Goal: Task Accomplishment & Management: Manage account settings

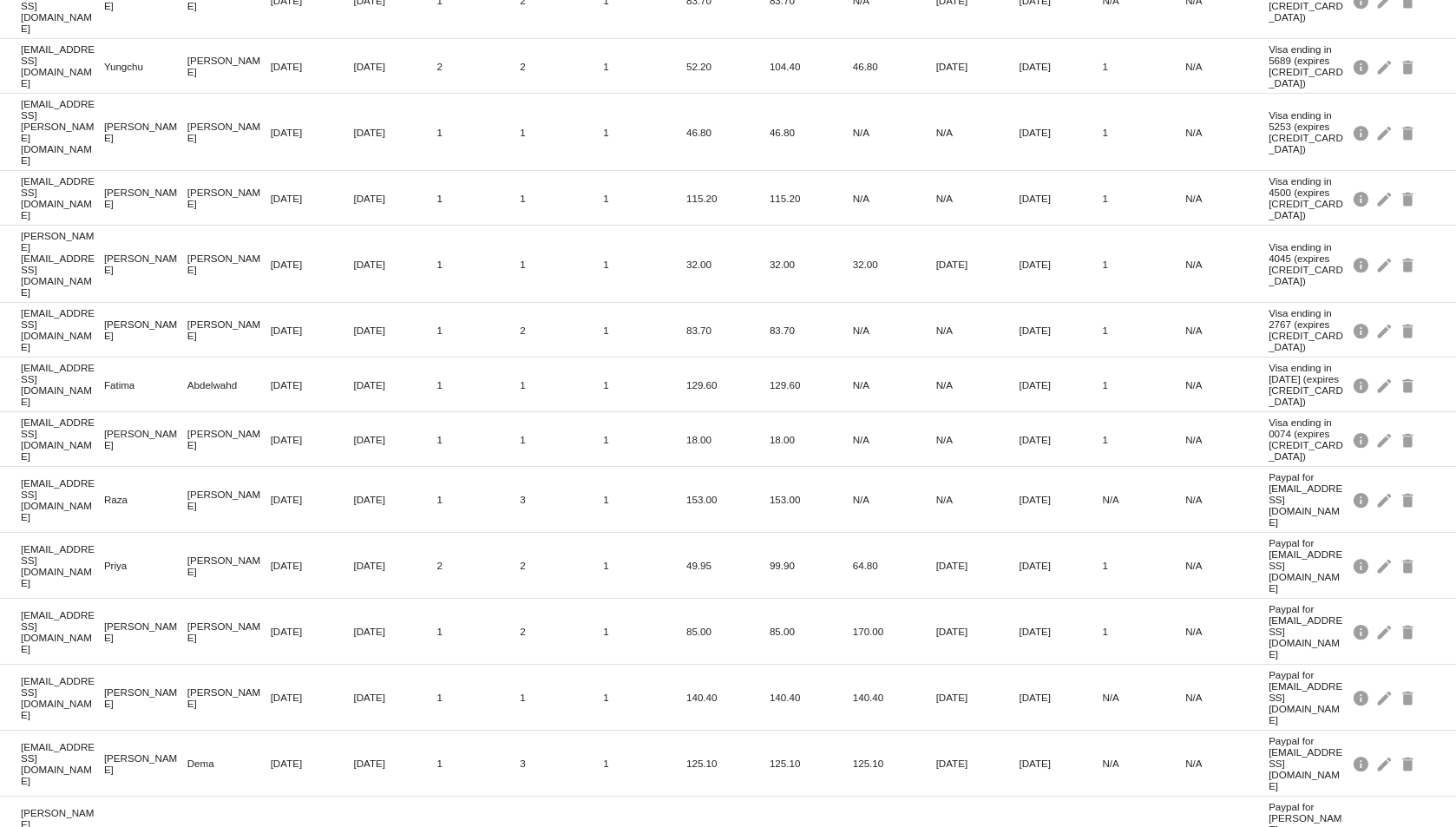
scroll to position [281, 0]
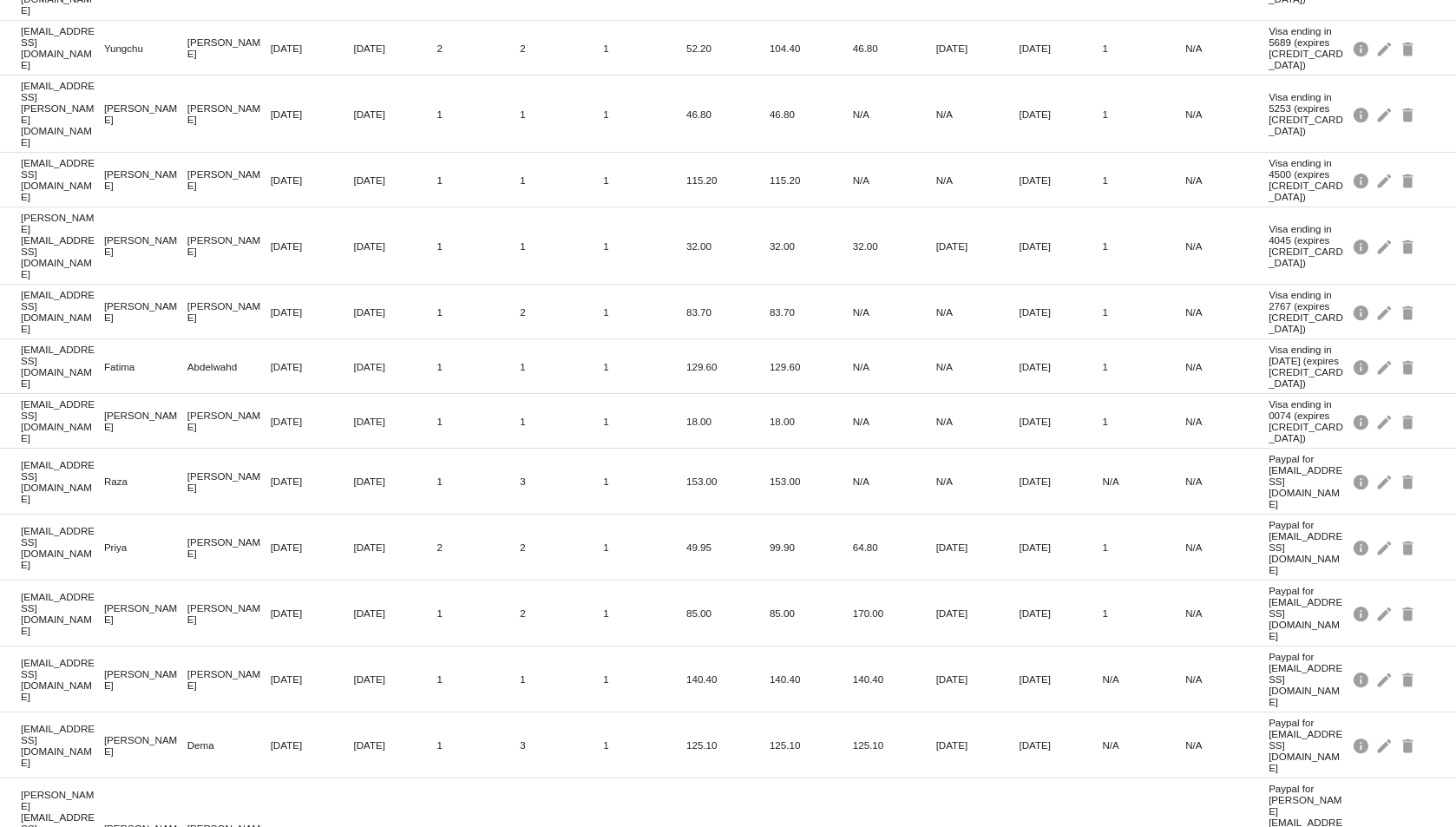
click at [1223, 795] on span "100" at bounding box center [1225, 794] width 49 height 32
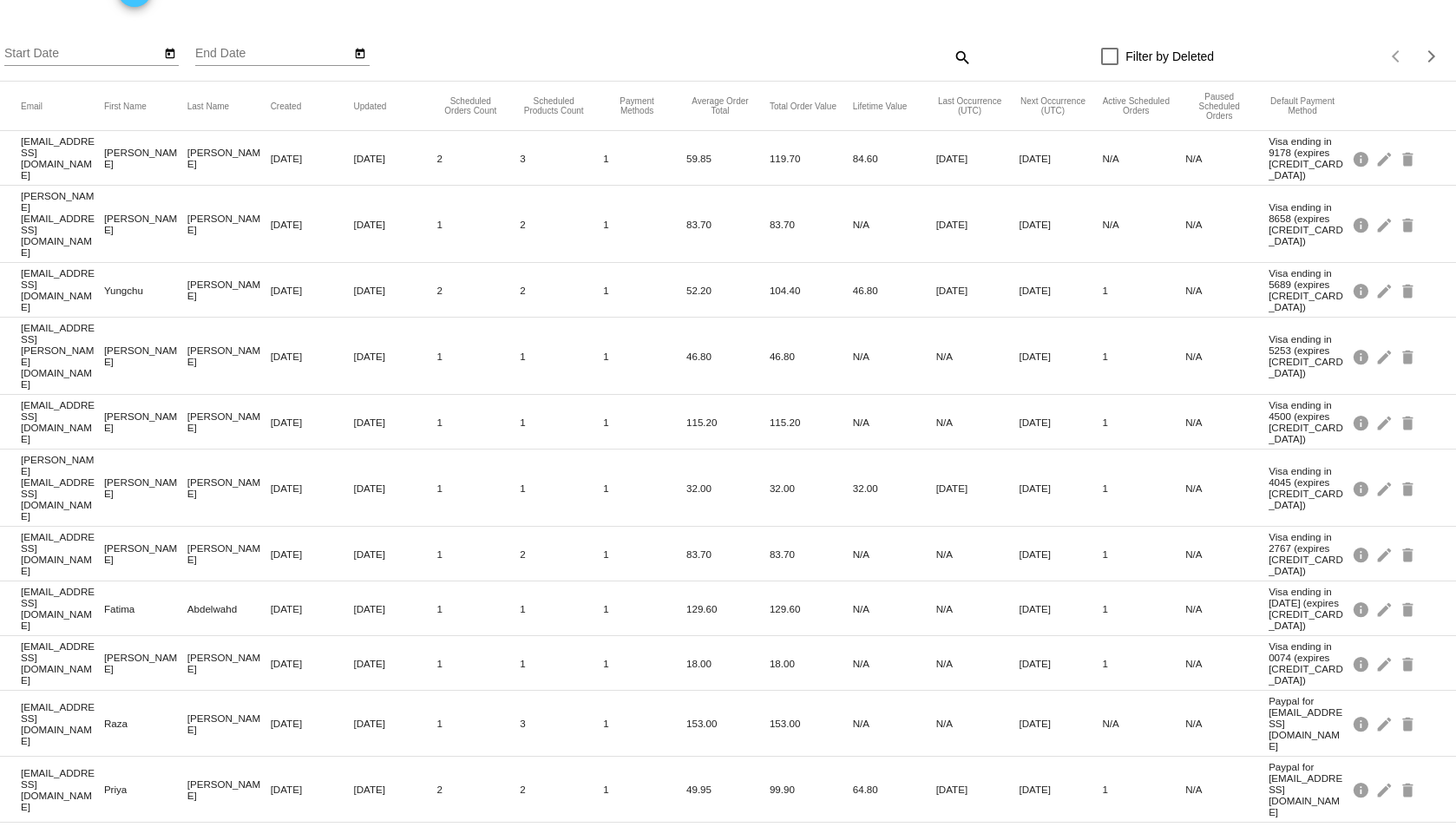
scroll to position [0, 0]
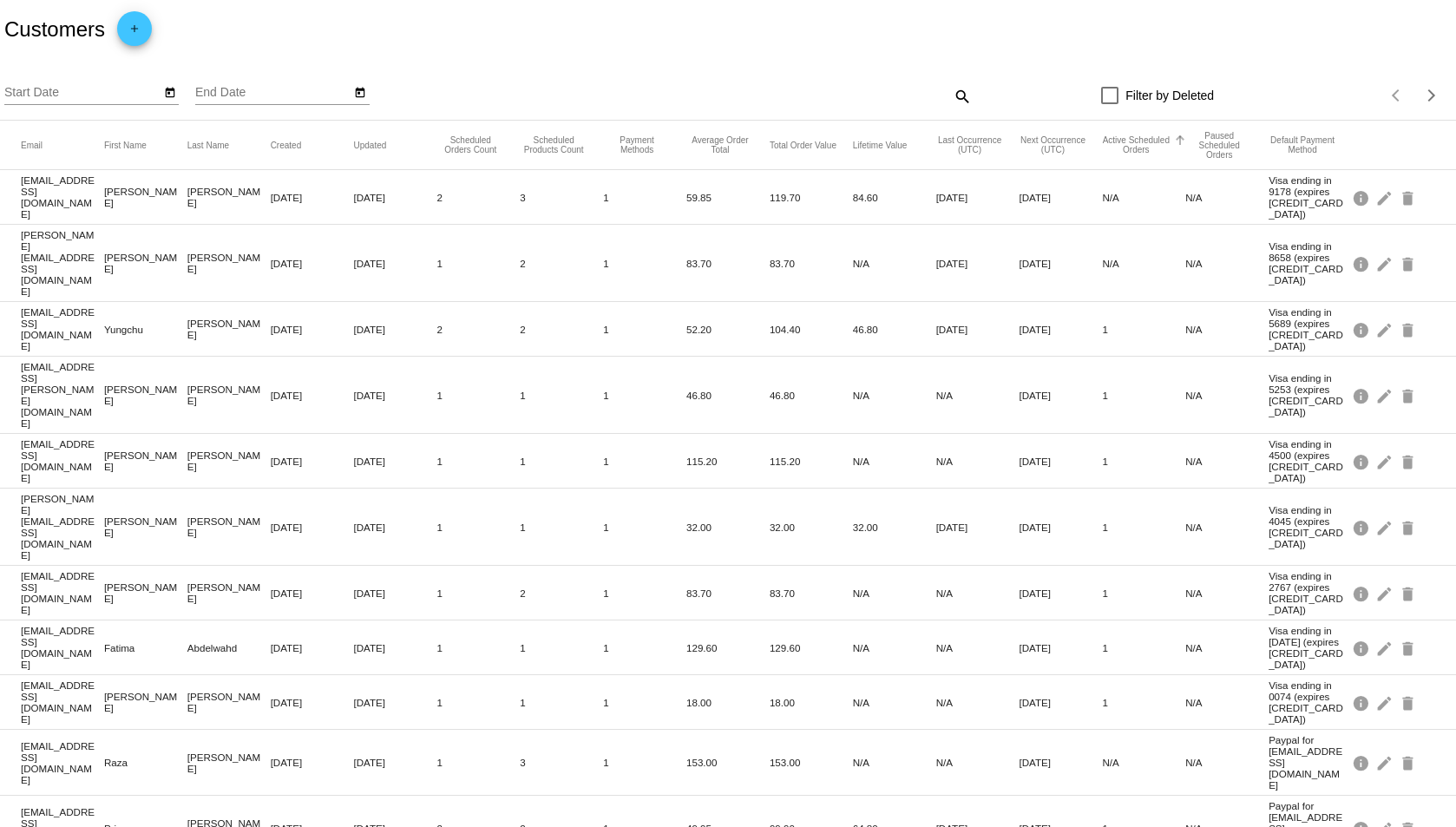
click at [1132, 152] on button "Active Scheduled Orders" at bounding box center [1135, 144] width 68 height 19
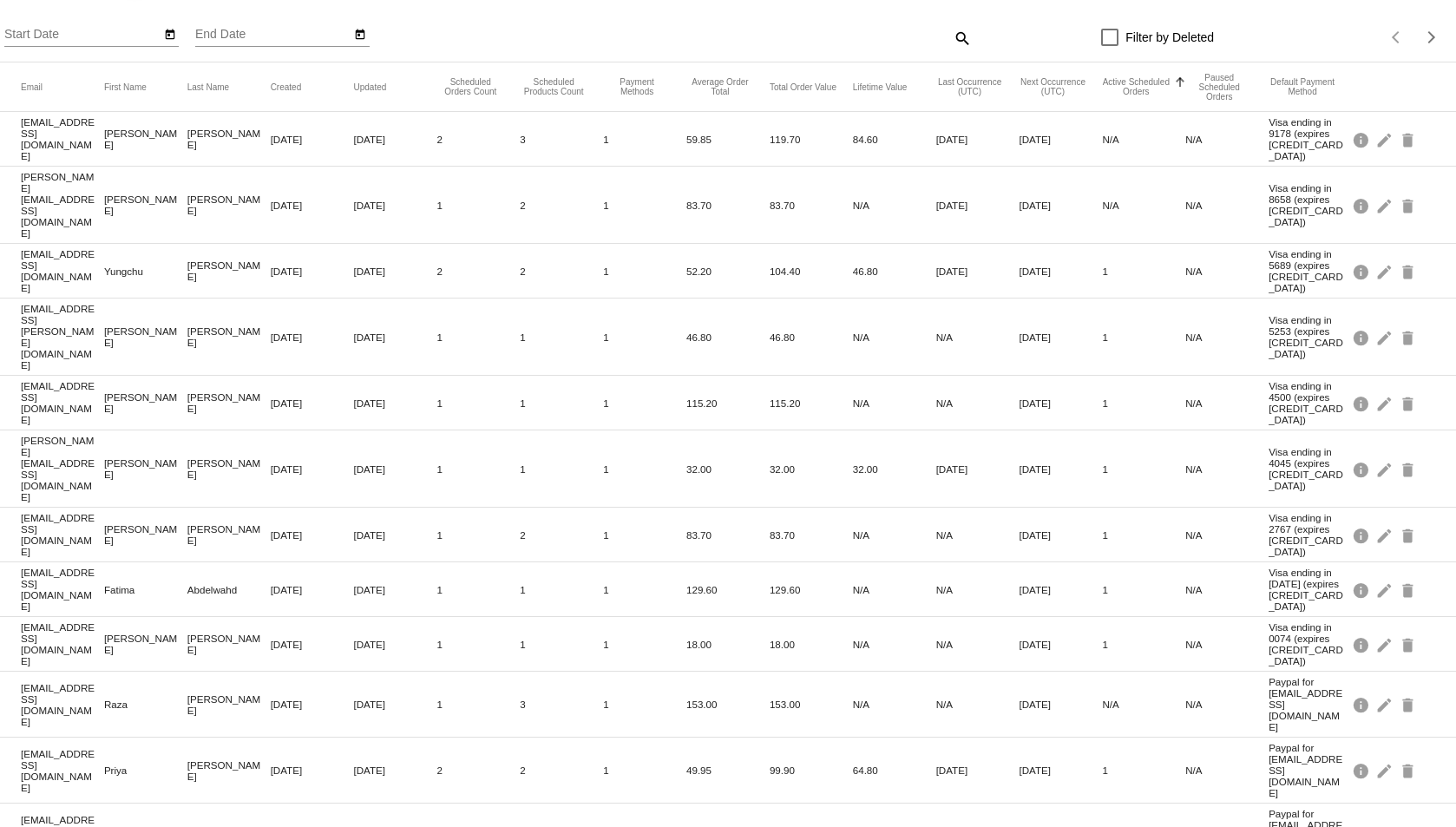
scroll to position [86, 0]
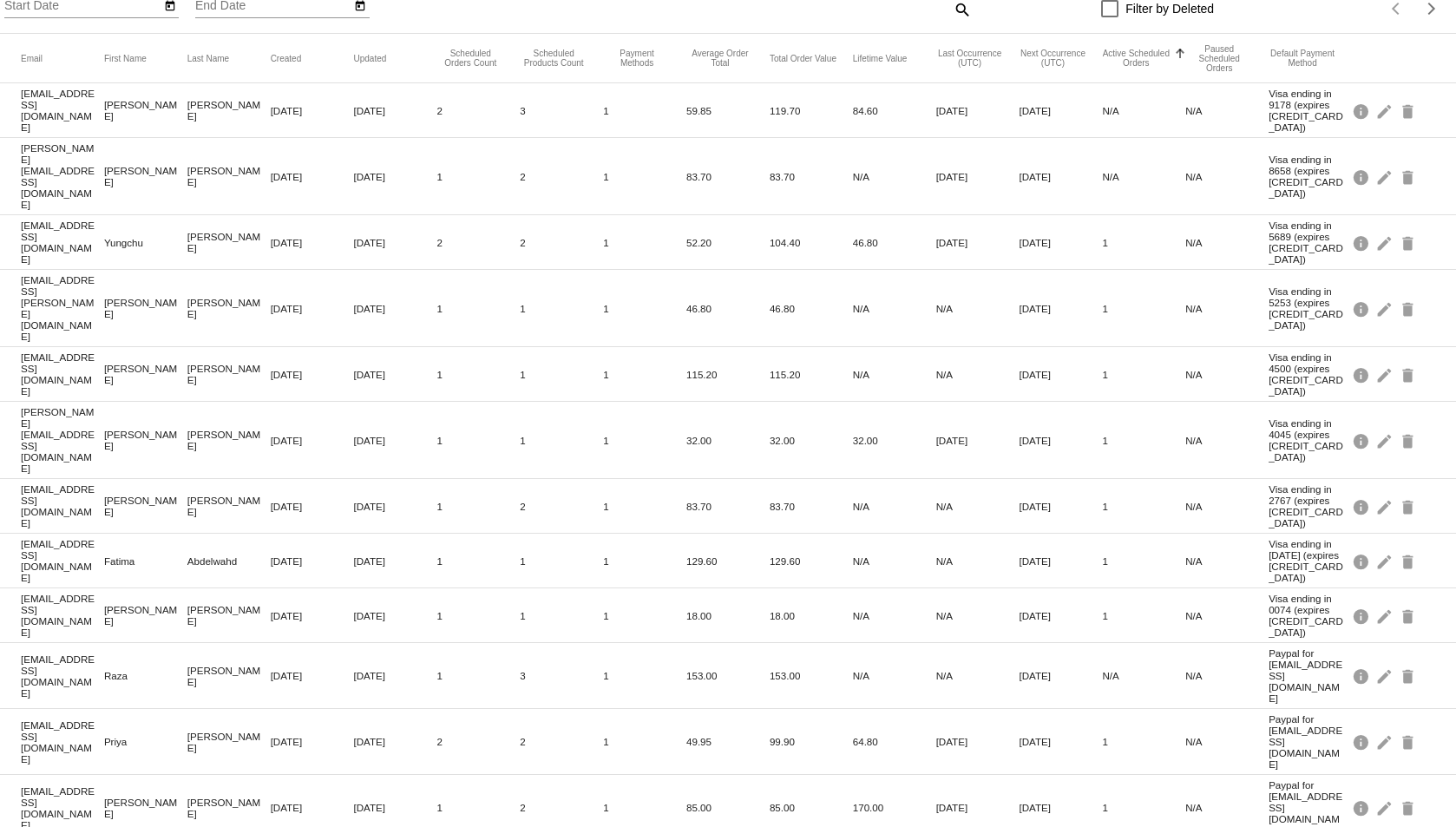
click at [1133, 61] on button "Active Scheduled Orders" at bounding box center [1135, 58] width 68 height 19
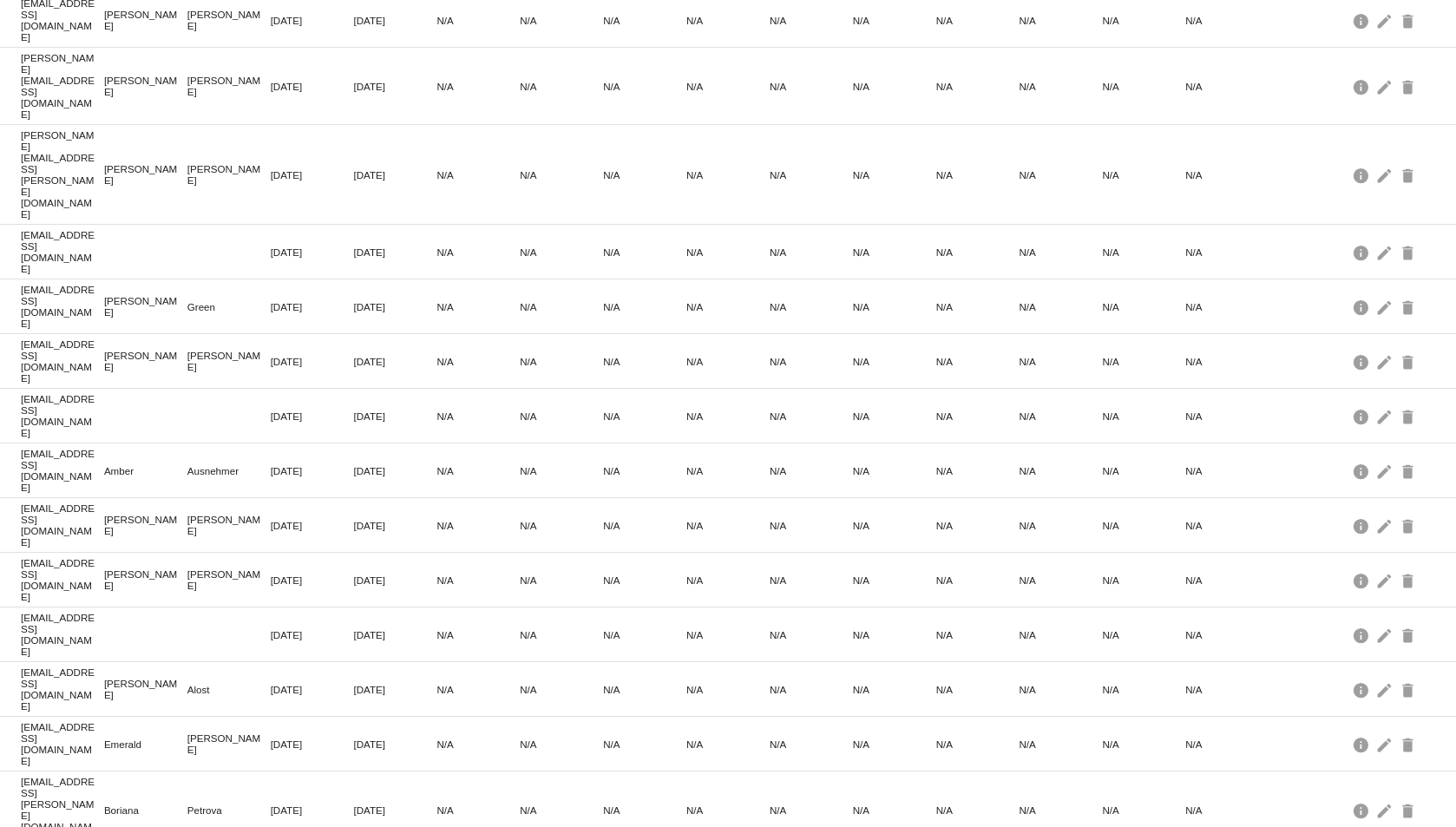
scroll to position [3667, 0]
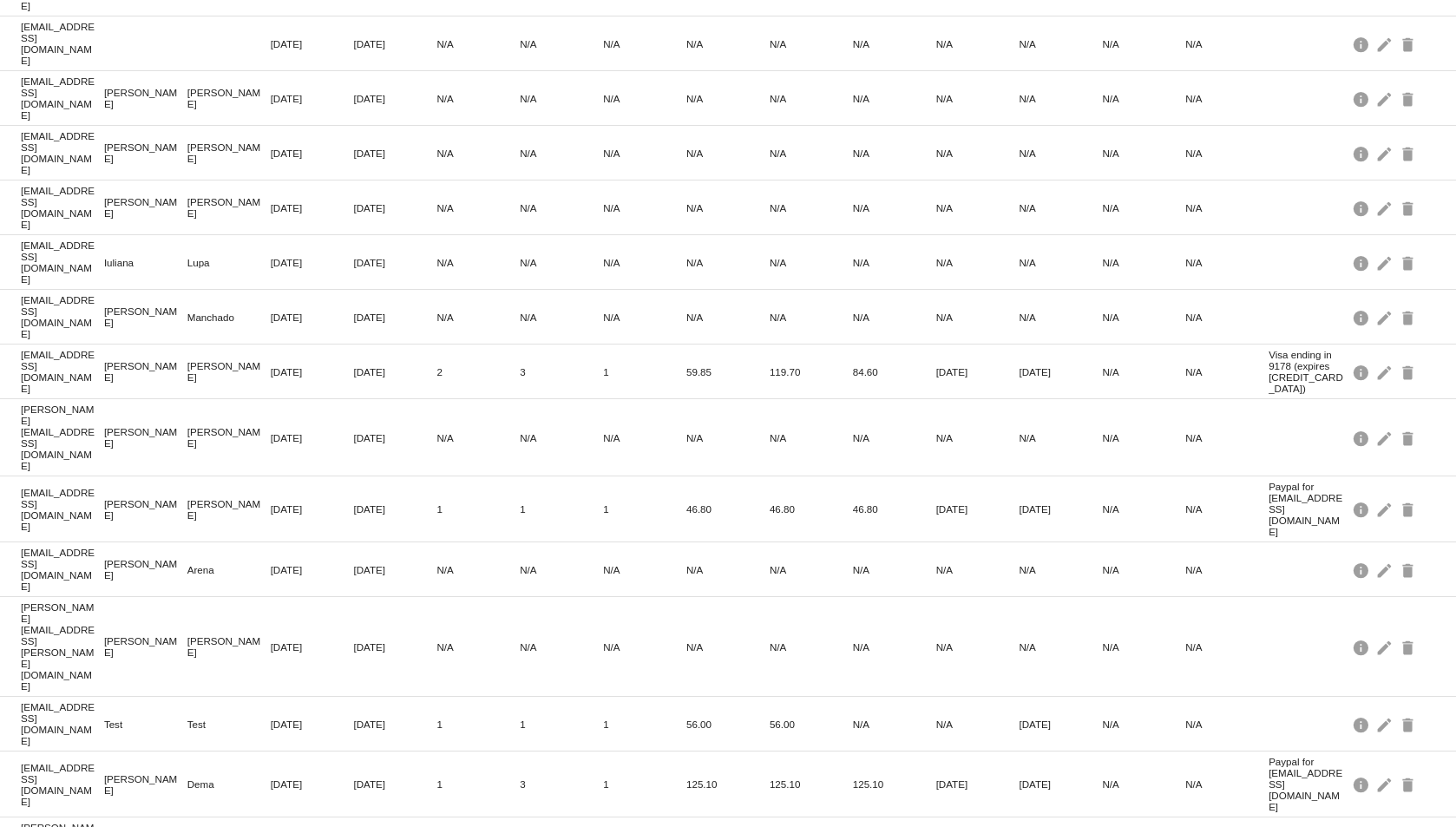
scroll to position [3021, 0]
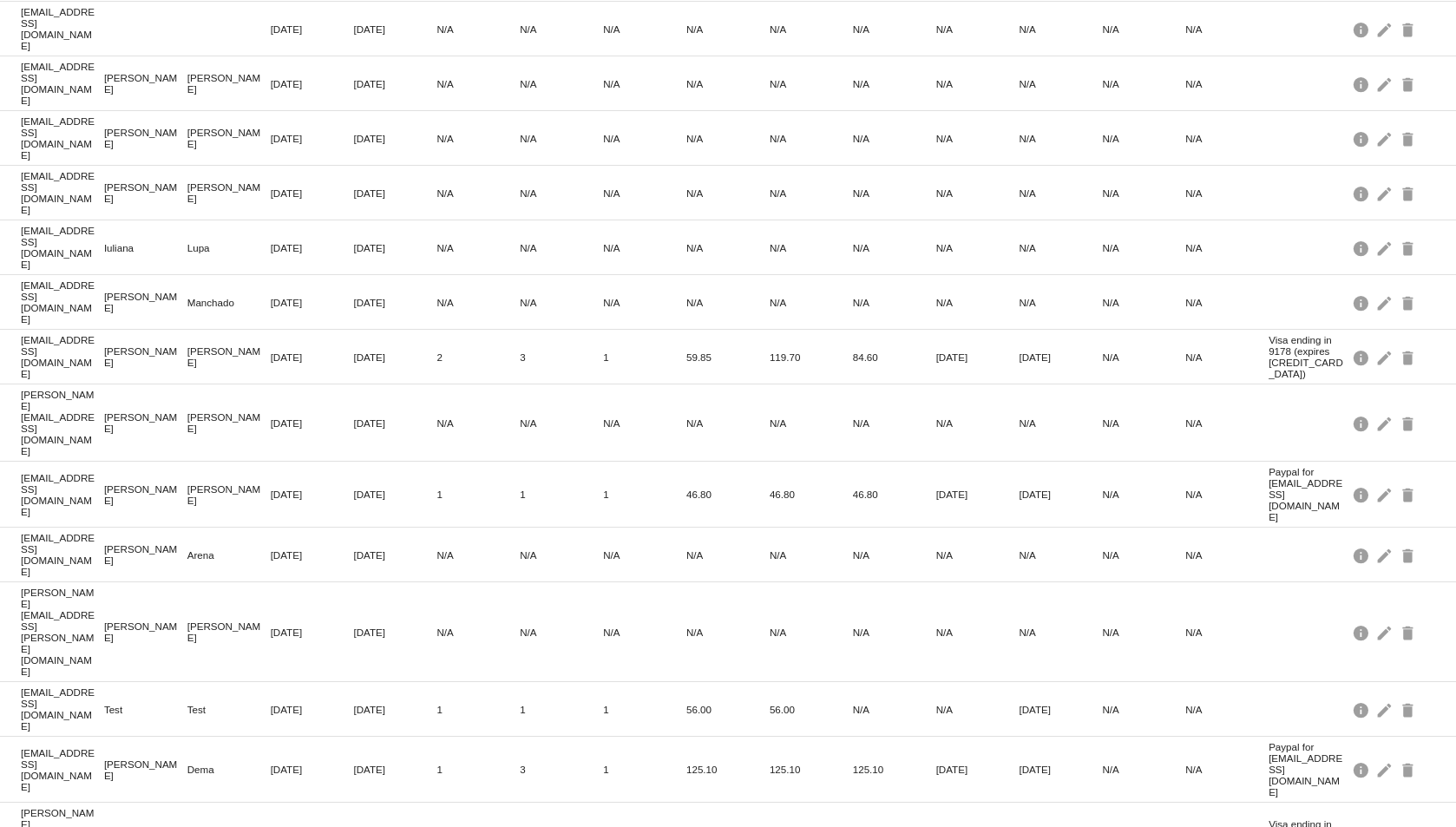
click at [1417, 799] on div at bounding box center [728, 414] width 1456 height 827
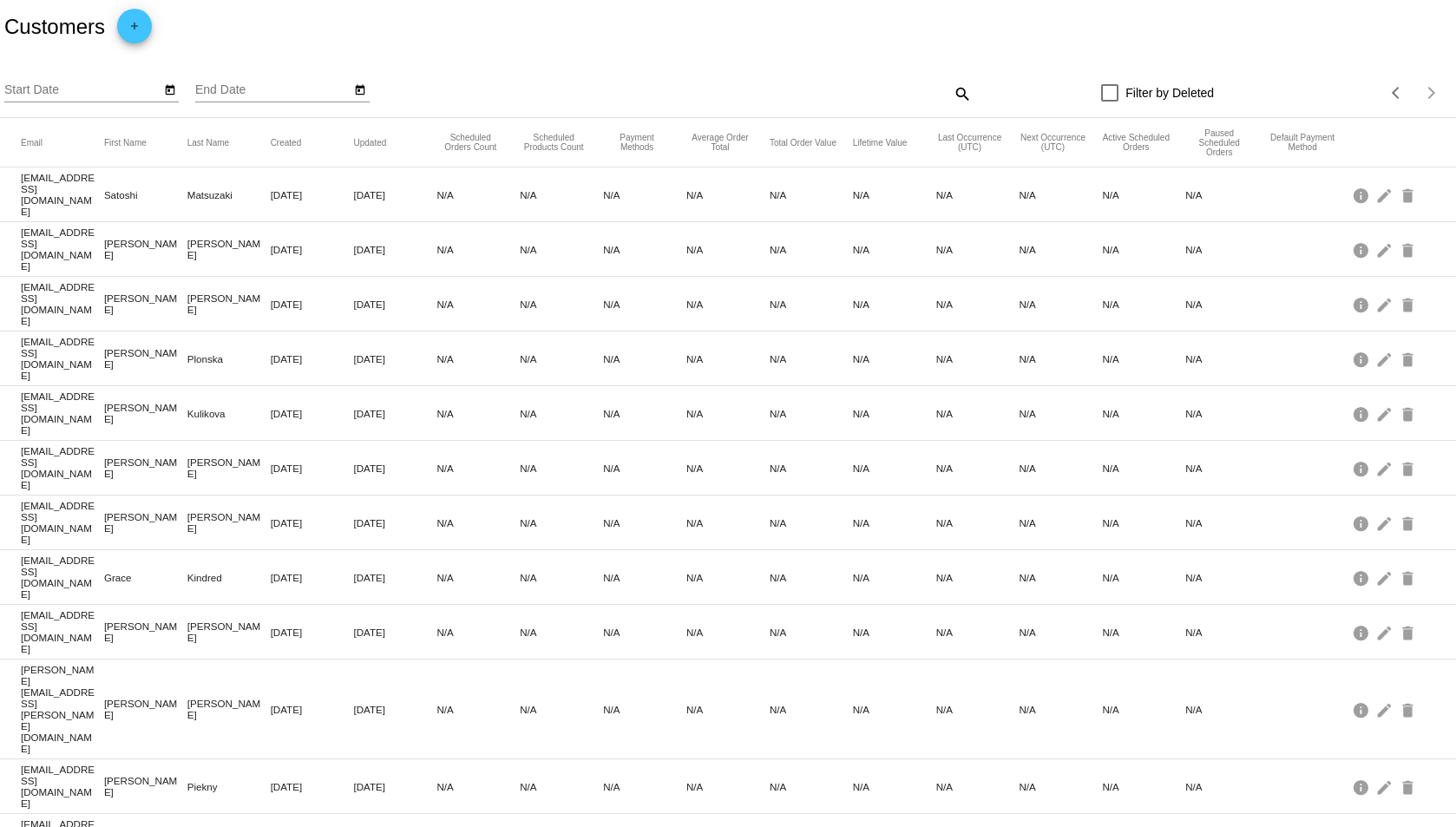
scroll to position [0, 0]
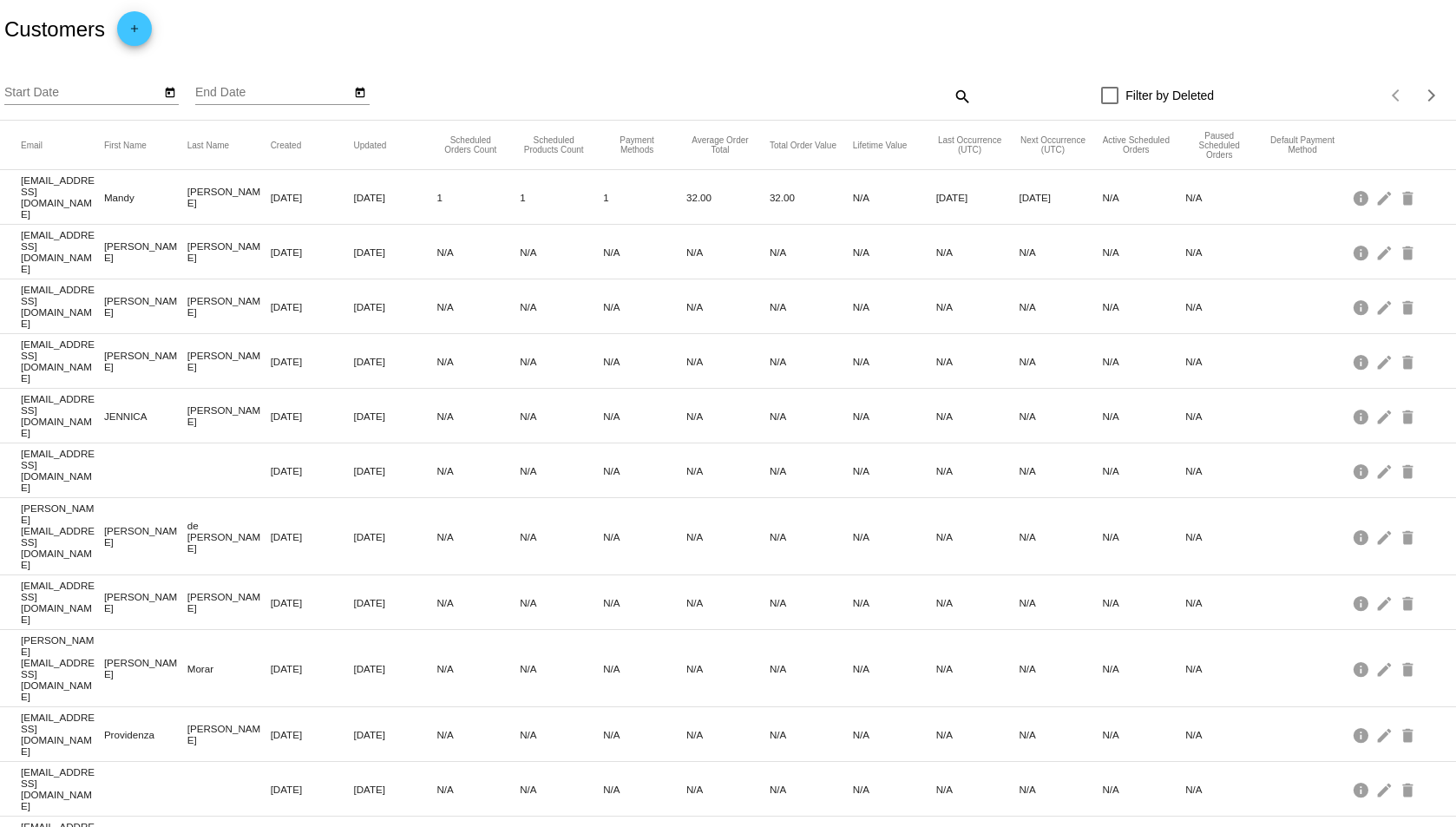
click at [1104, 91] on div at bounding box center [1109, 95] width 17 height 17
click at [1108, 105] on input "Filter by Deleted" at bounding box center [1108, 105] width 1 height 1
click at [1104, 91] on div at bounding box center [1109, 95] width 17 height 17
click at [1108, 105] on input "Filter by Deleted" at bounding box center [1108, 105] width 1 height 1
checkbox input "false"
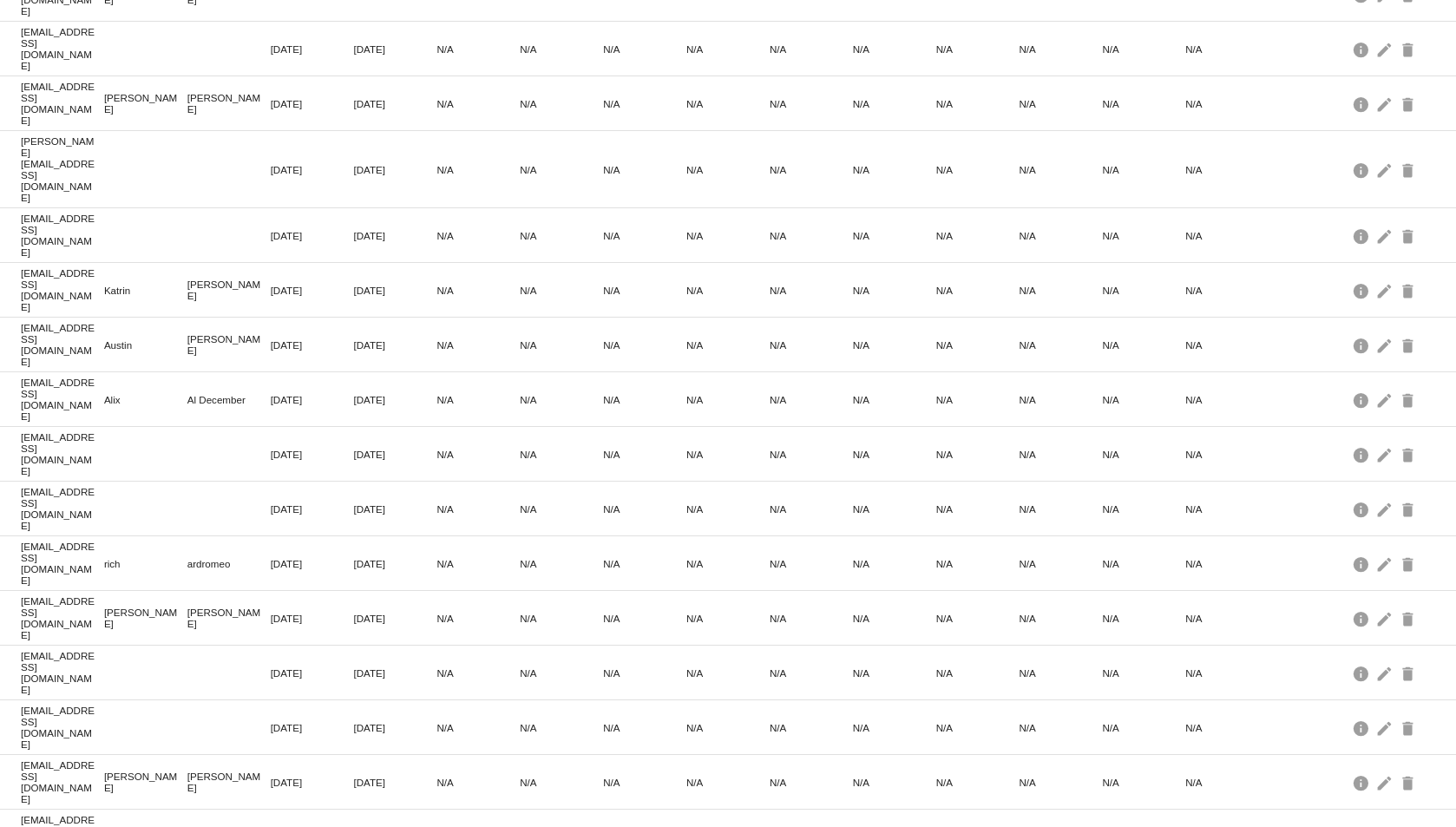
scroll to position [3667, 0]
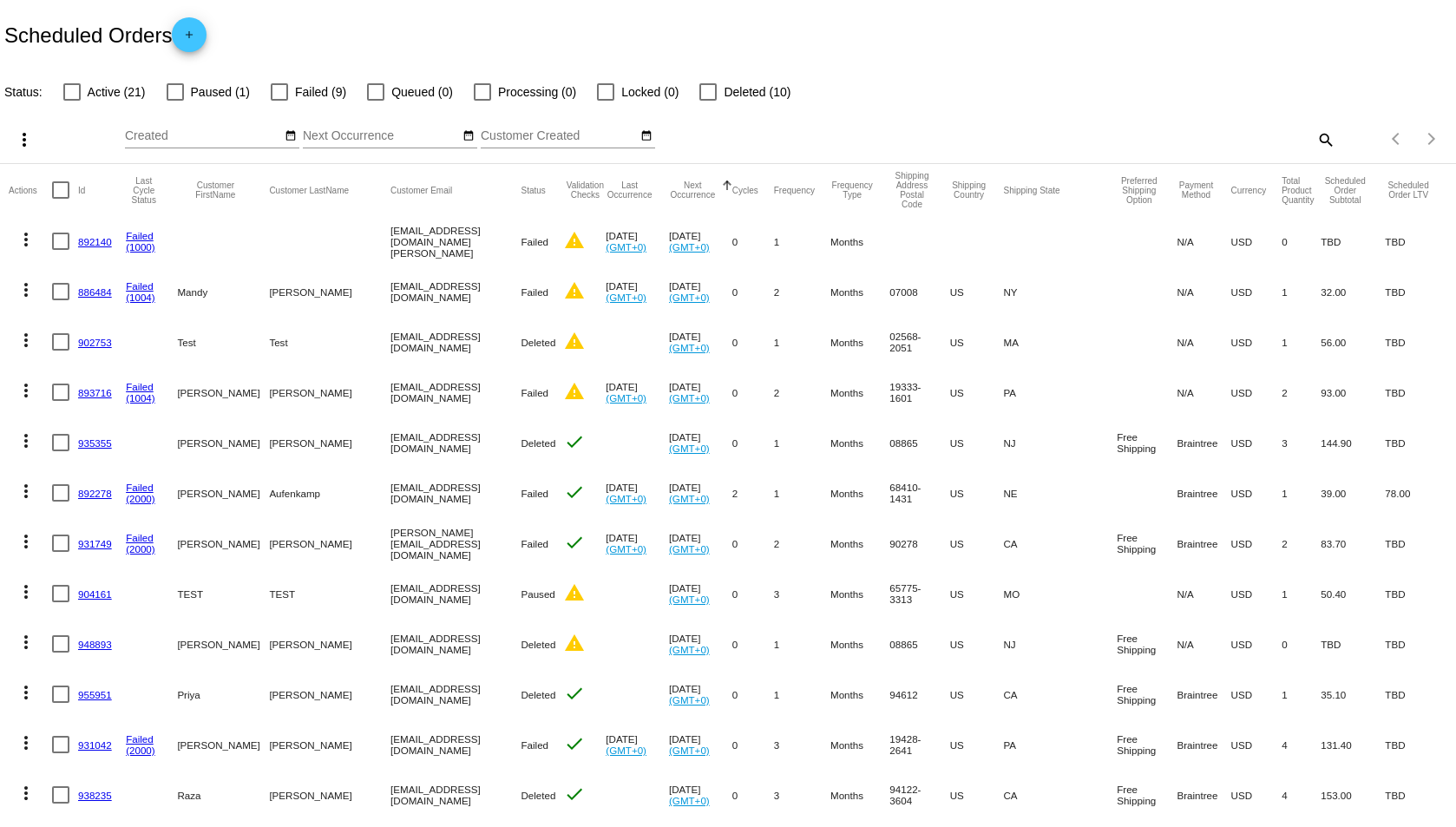
click at [70, 87] on div at bounding box center [71, 91] width 17 height 17
click at [71, 101] on input "Active (21)" at bounding box center [71, 101] width 1 height 1
checkbox input "true"
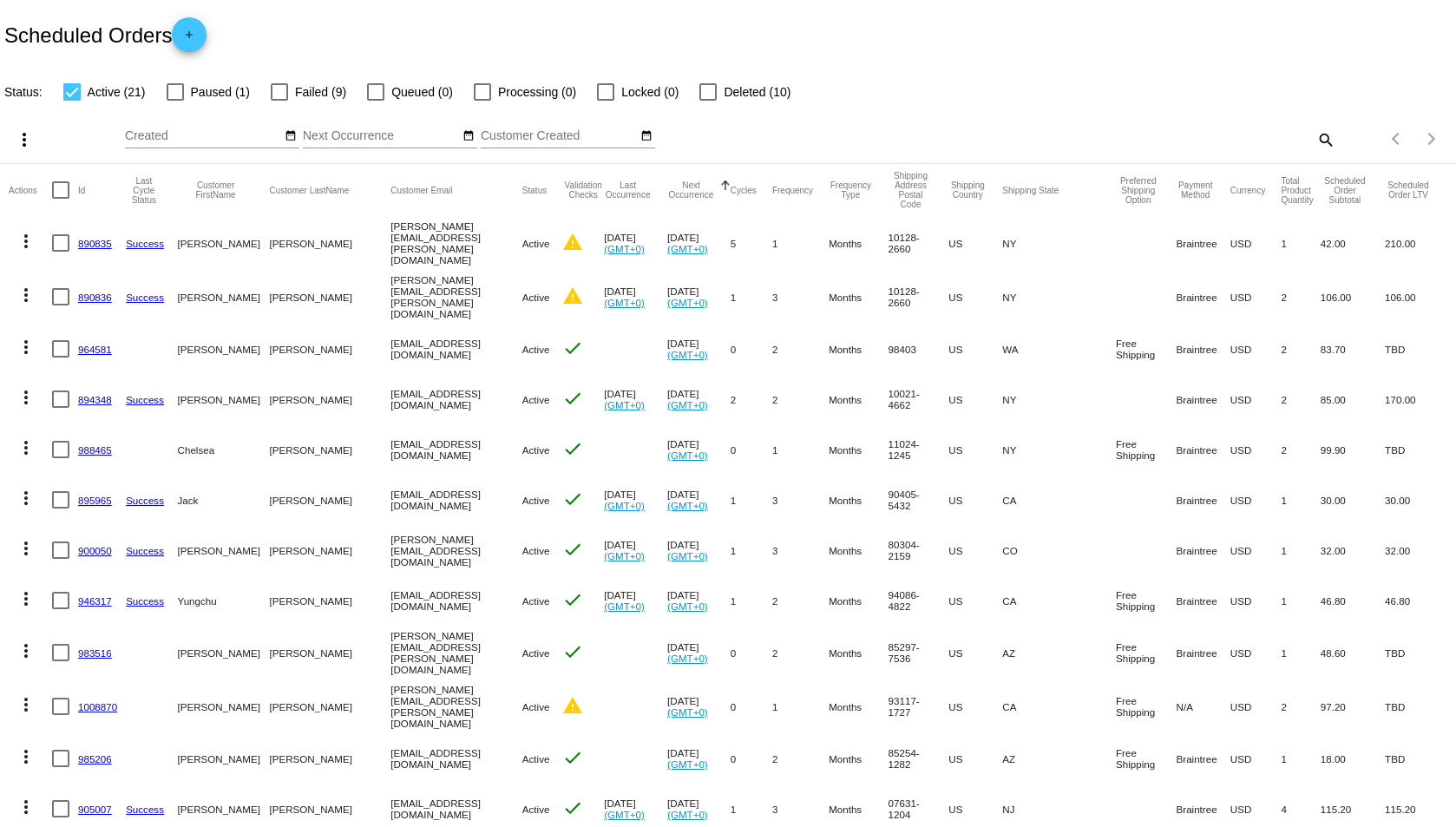
click at [26, 144] on mat-icon "more_vert" at bounding box center [23, 140] width 21 height 21
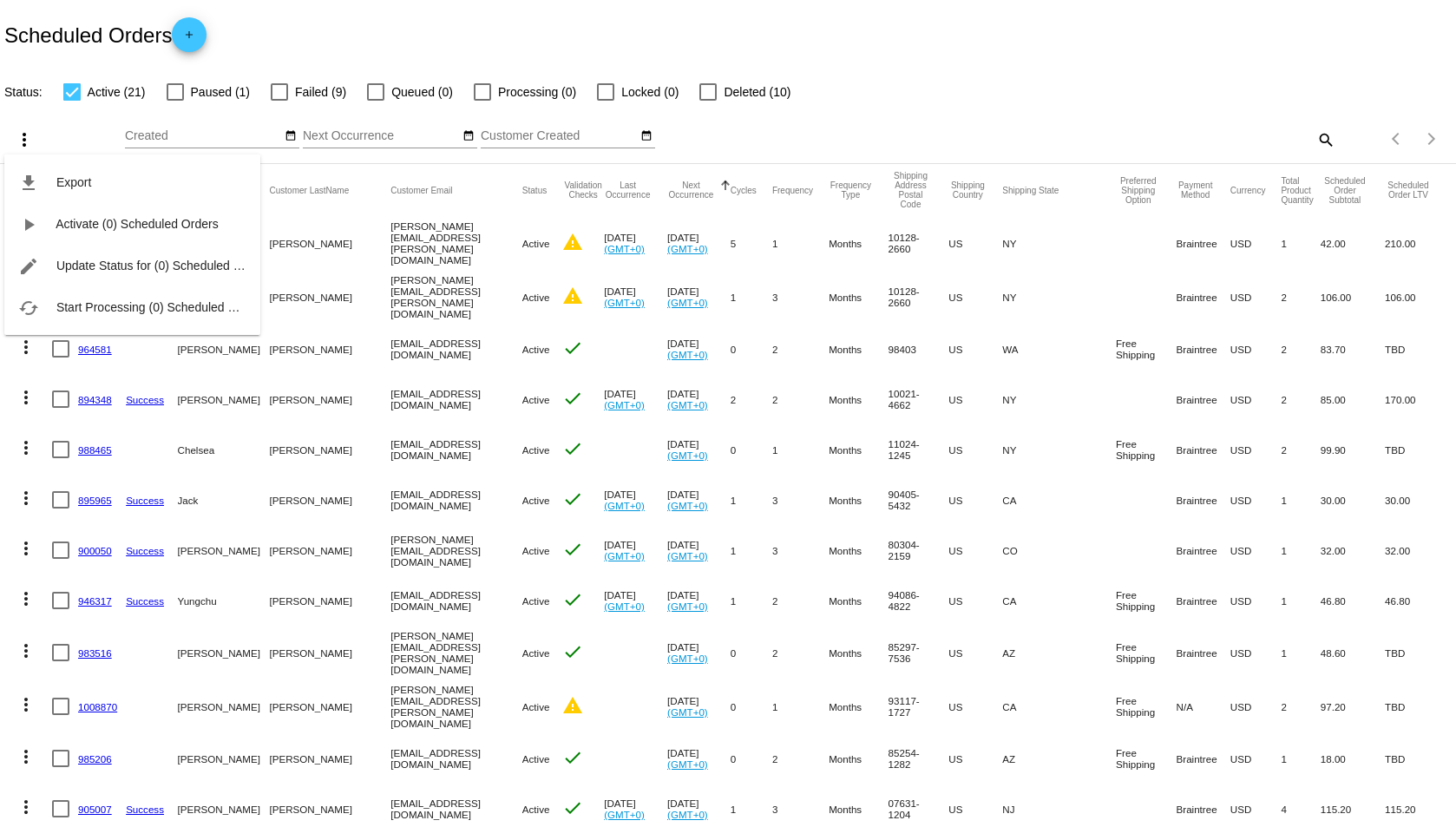
click at [171, 87] on div at bounding box center [728, 414] width 1456 height 827
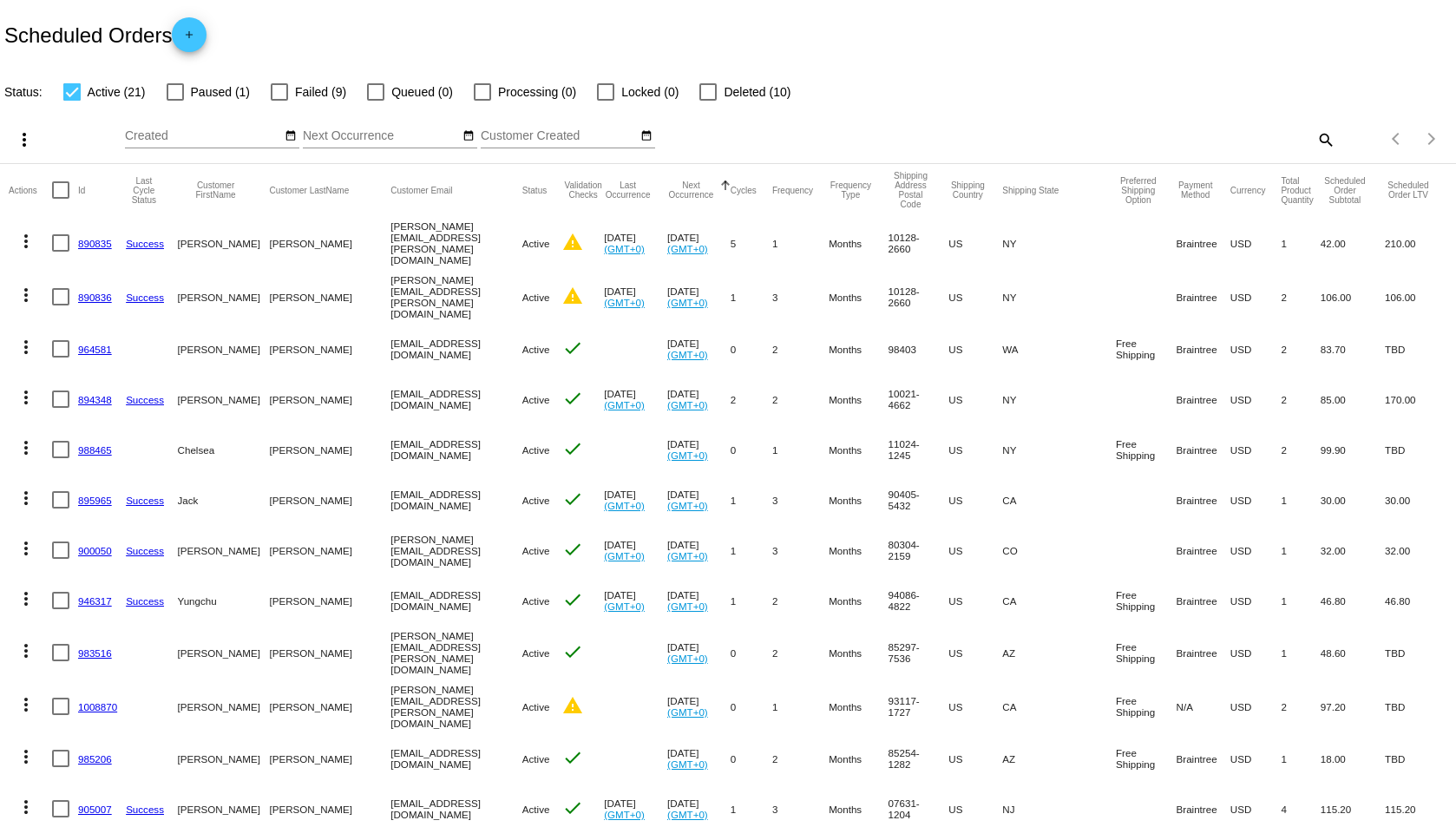
click at [173, 91] on div at bounding box center [175, 91] width 17 height 17
click at [175, 101] on input "Paused (1)" at bounding box center [175, 101] width 1 height 1
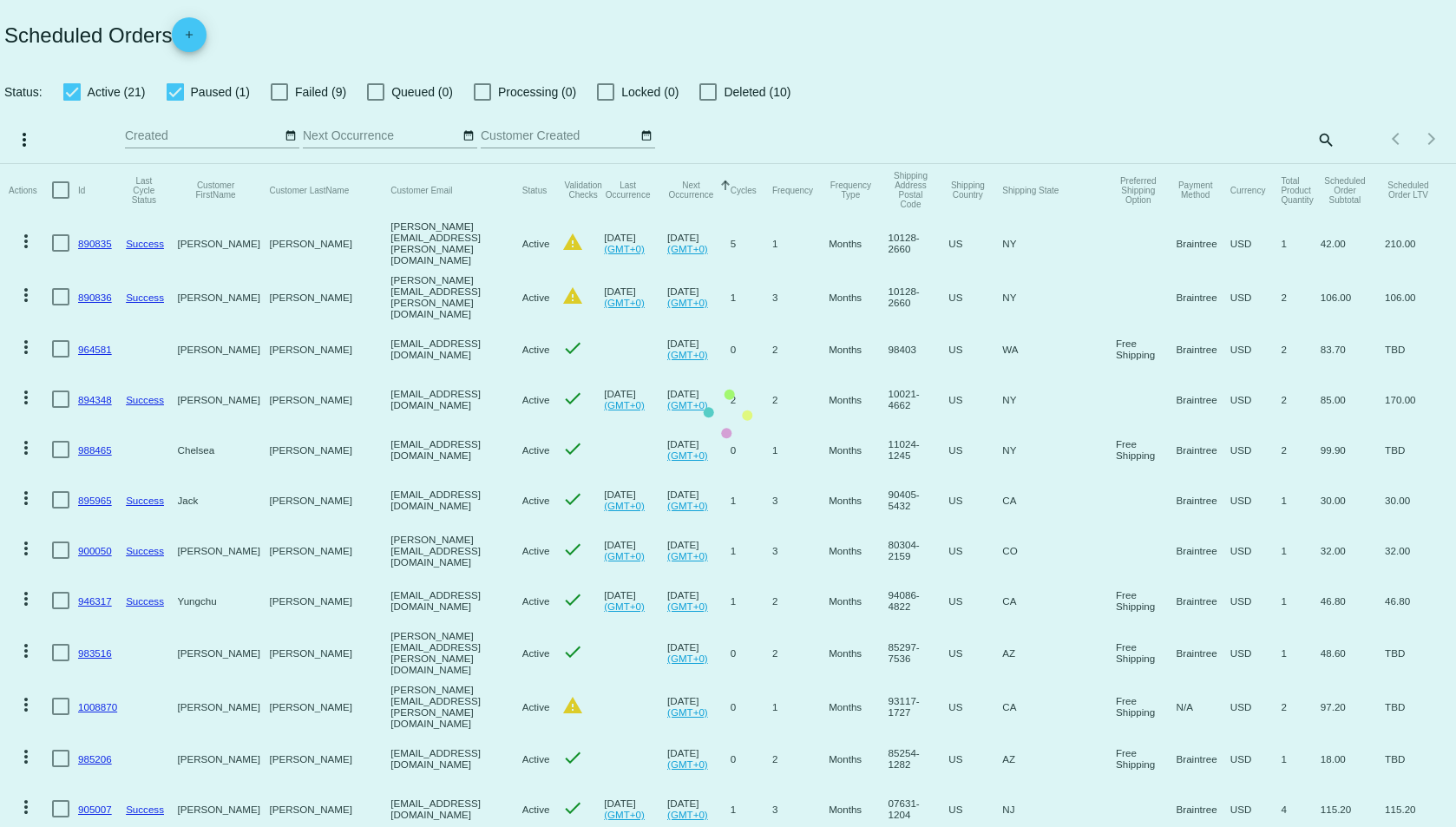
click at [173, 164] on mat-table "Actions Id Last Cycle Status Customer FirstName Customer LastName Customer Emai…" at bounding box center [728, 727] width 1456 height 1127
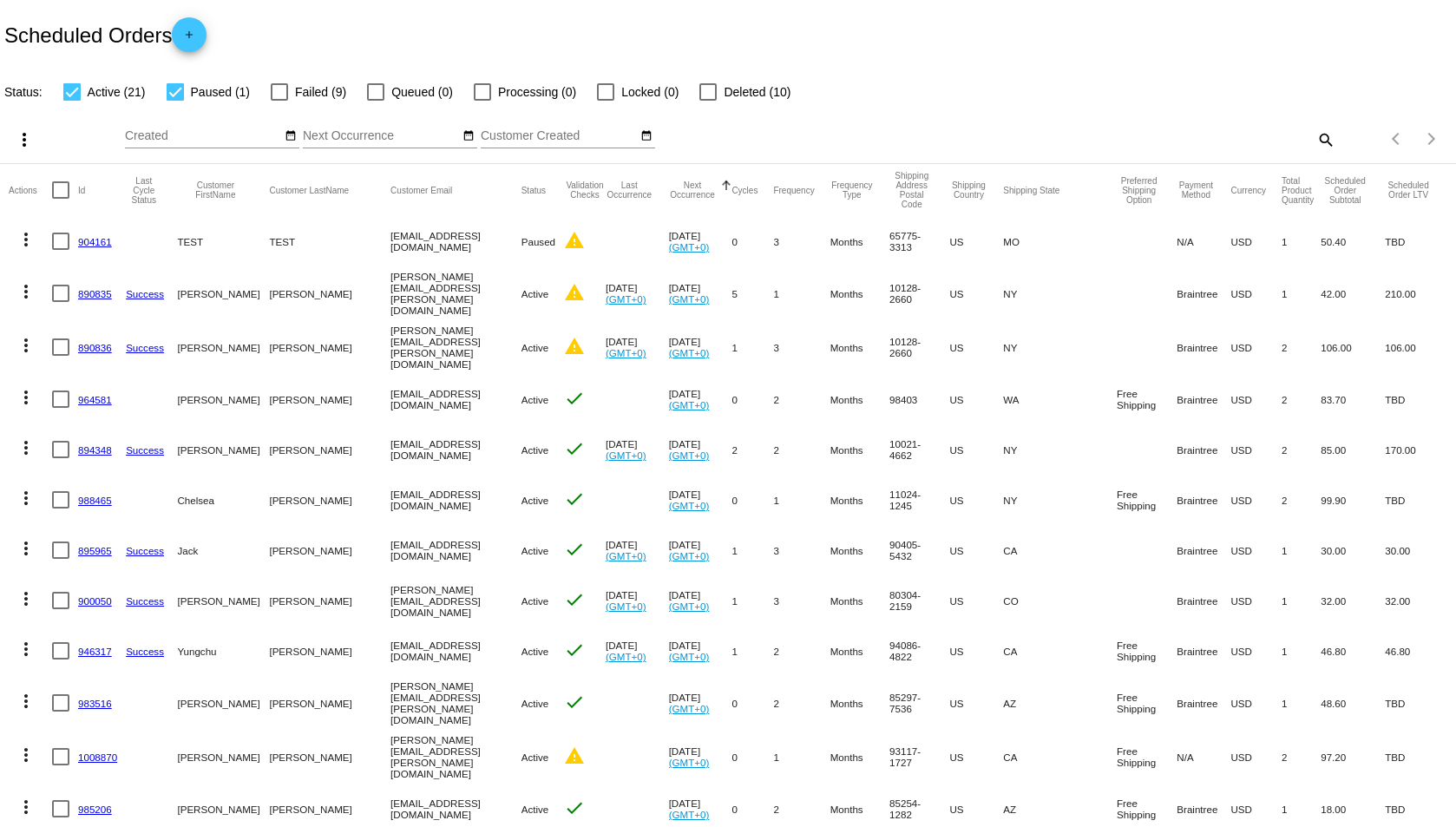
click at [173, 91] on div at bounding box center [175, 91] width 17 height 17
click at [175, 101] on input "Paused (1)" at bounding box center [175, 101] width 1 height 1
checkbox input "false"
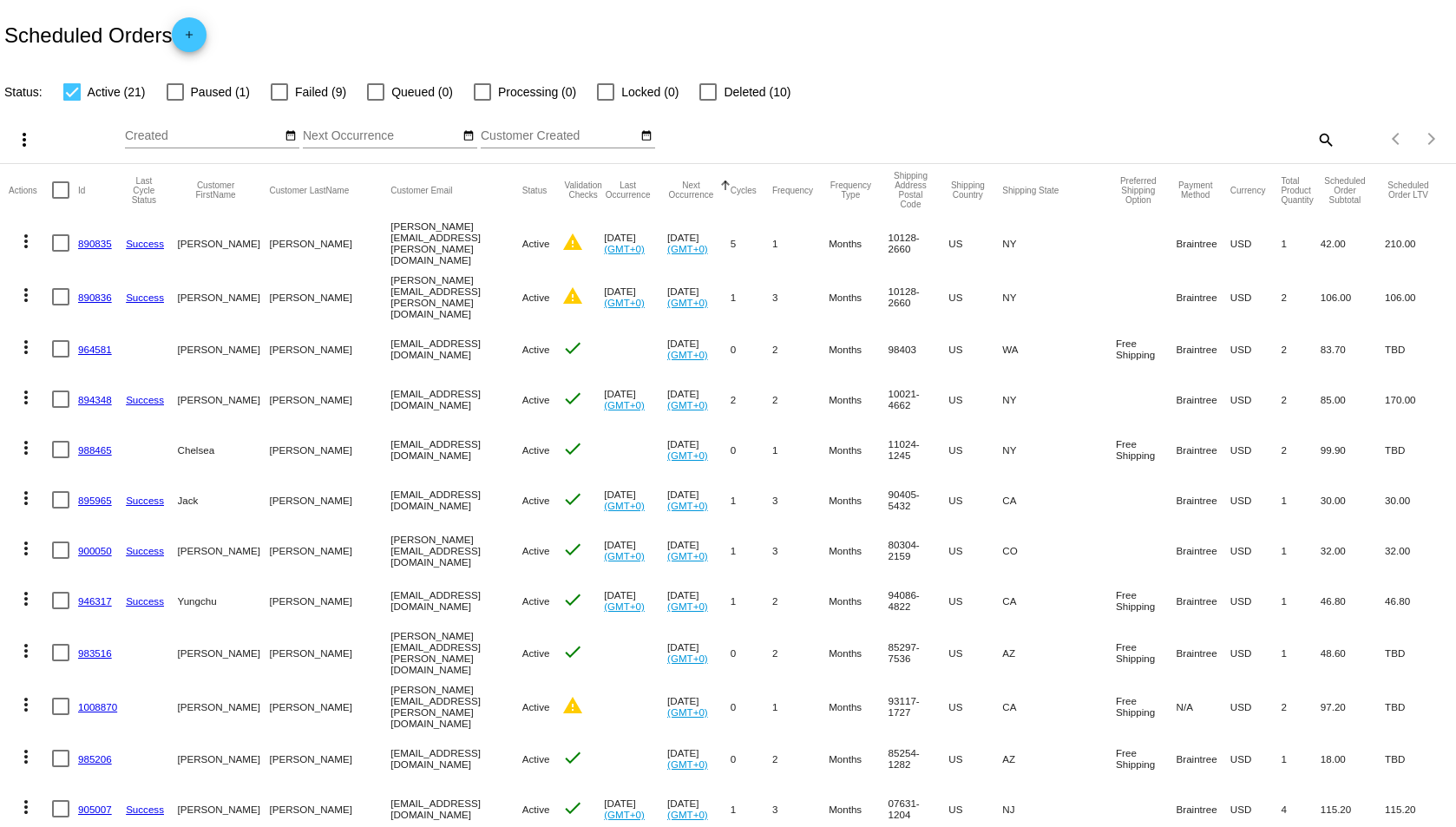
click at [19, 134] on mat-icon "more_vert" at bounding box center [23, 140] width 21 height 21
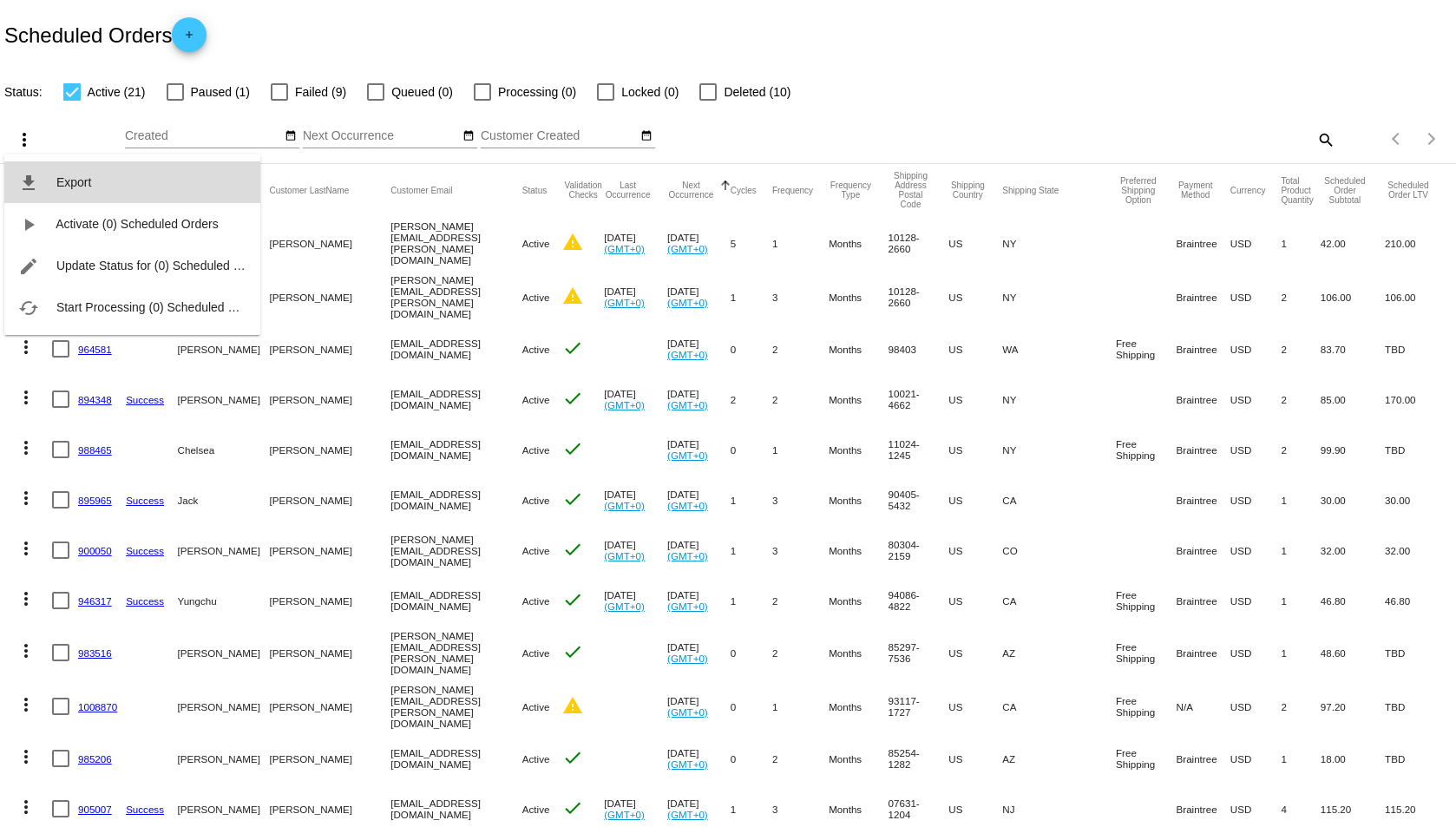
click at [151, 193] on button "file_download Export" at bounding box center [132, 182] width 256 height 41
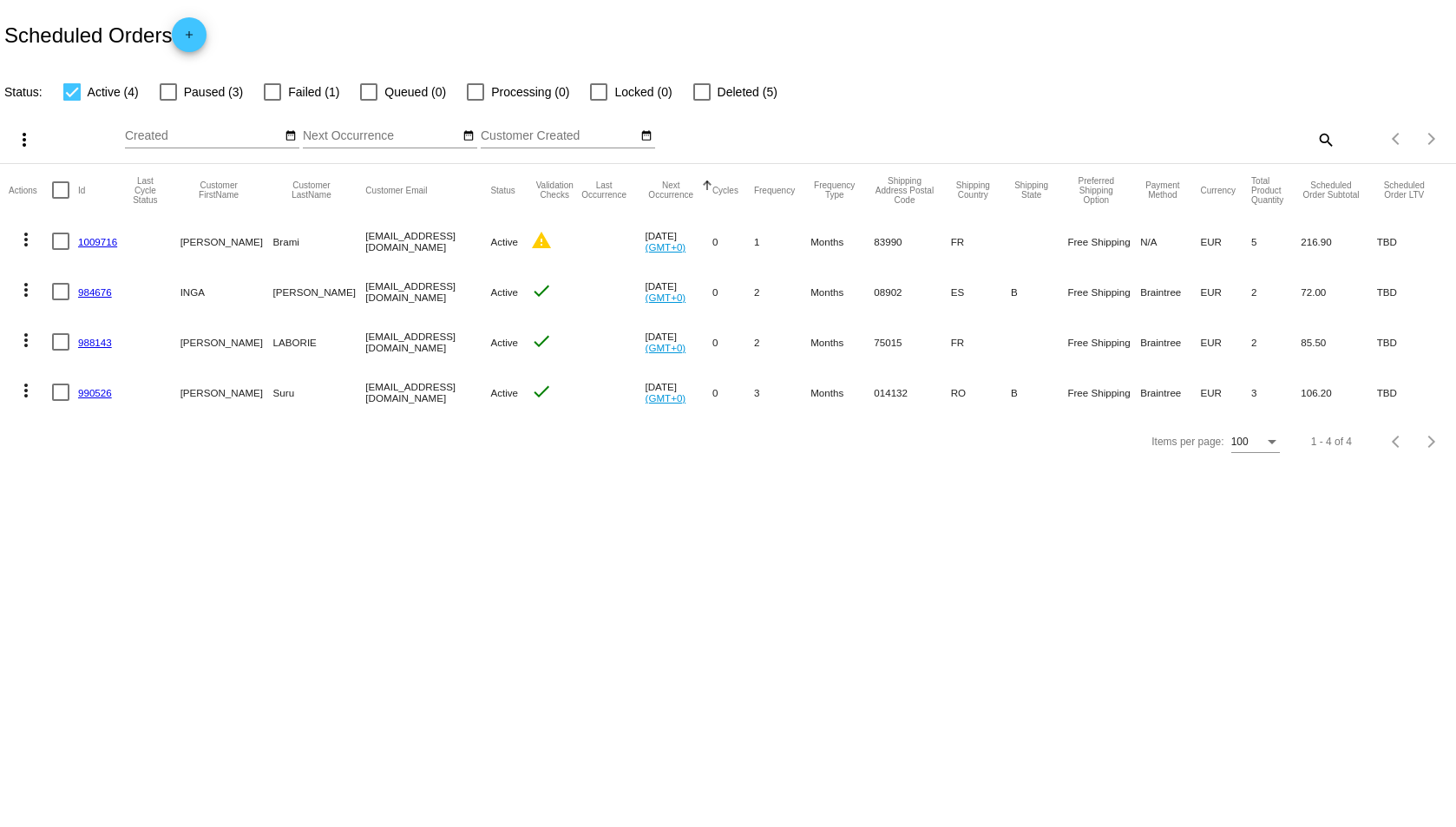
click at [171, 92] on div at bounding box center [167, 91] width 17 height 17
click at [168, 101] on input "Paused (3)" at bounding box center [167, 101] width 1 height 1
checkbox input "true"
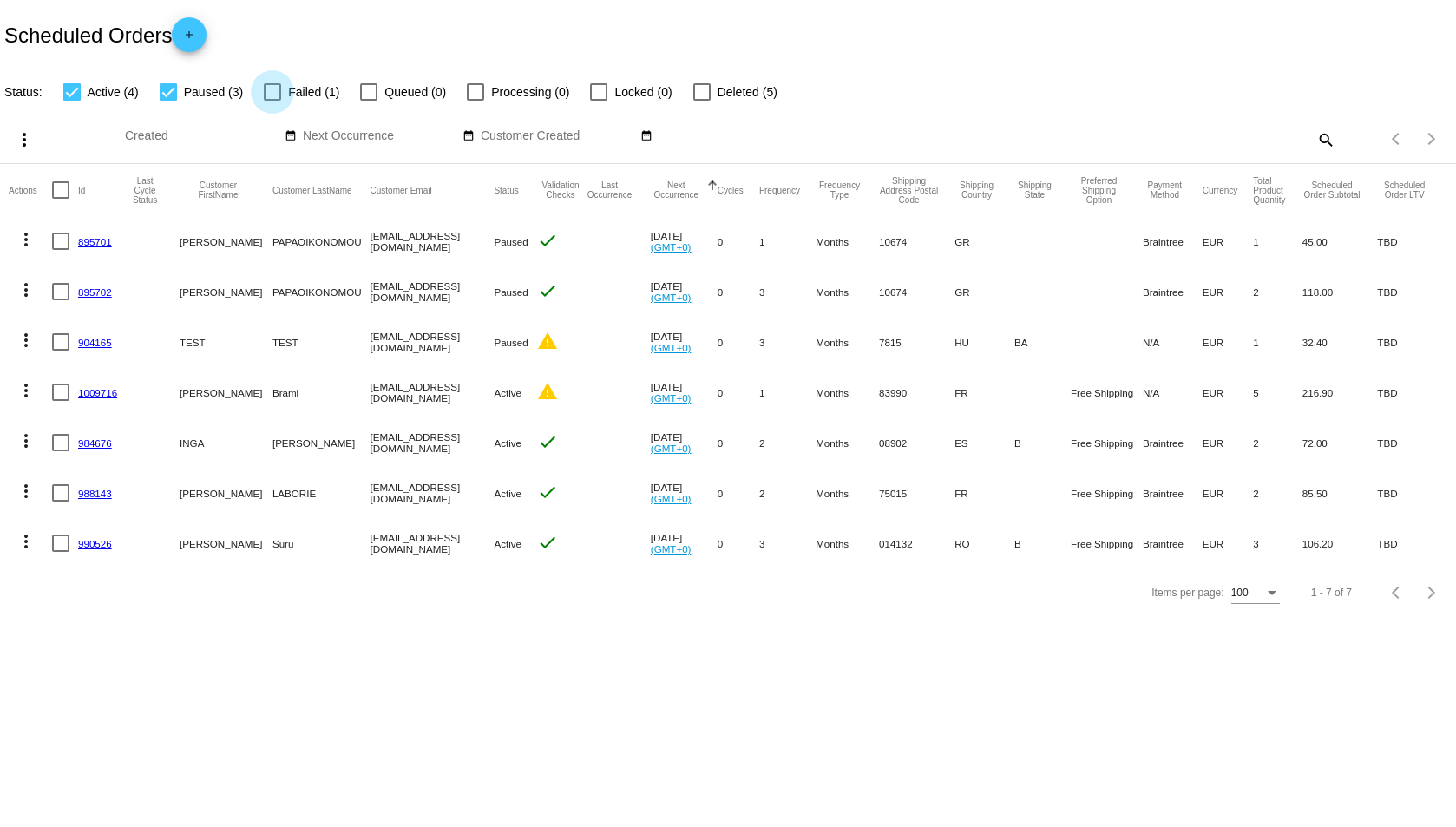
click at [268, 94] on div at bounding box center [272, 91] width 17 height 17
click at [272, 101] on input "Failed (1)" at bounding box center [272, 101] width 1 height 1
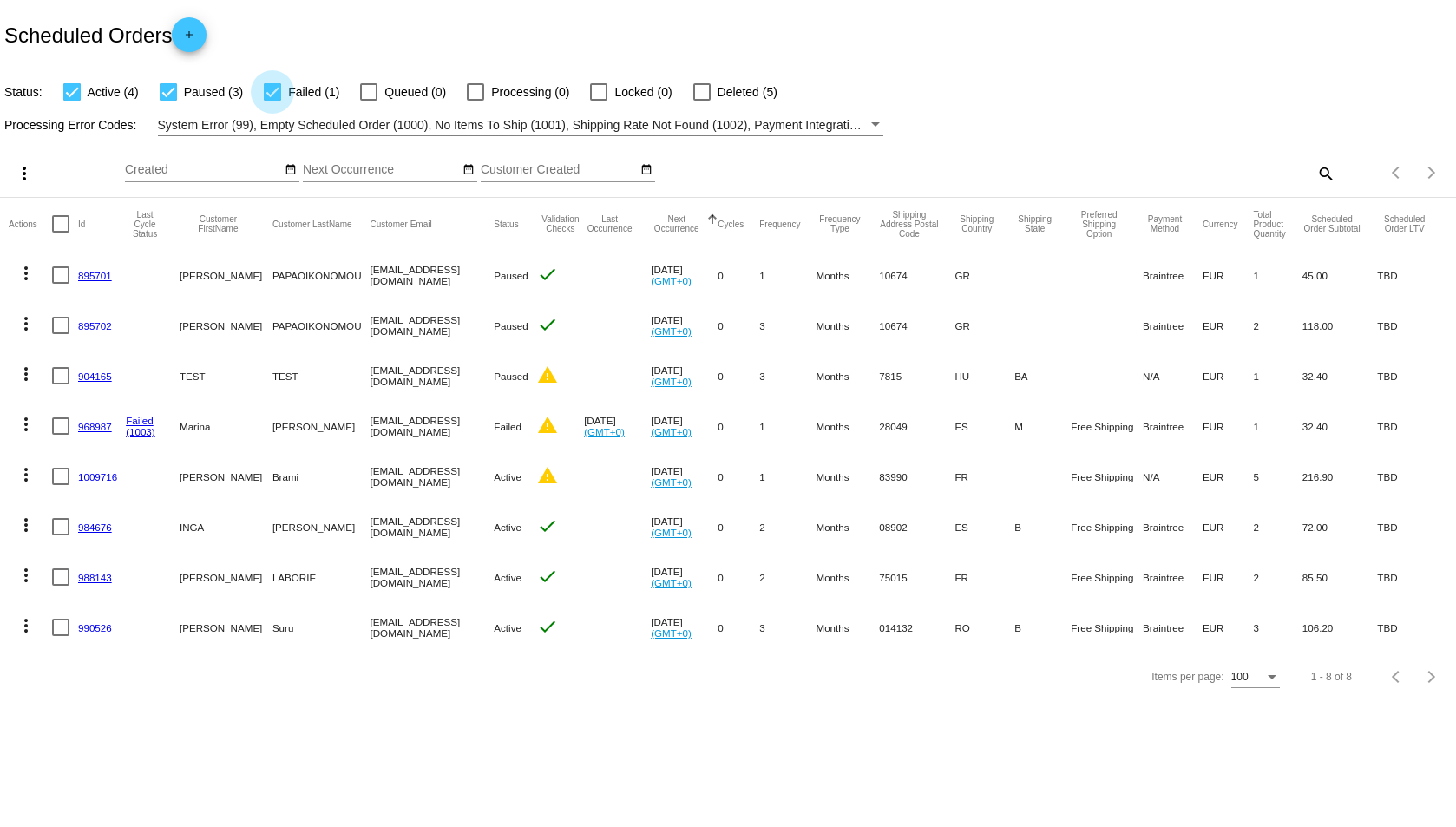
click at [268, 94] on div at bounding box center [272, 91] width 17 height 17
click at [272, 101] on input "Failed (1)" at bounding box center [272, 101] width 1 height 1
checkbox input "false"
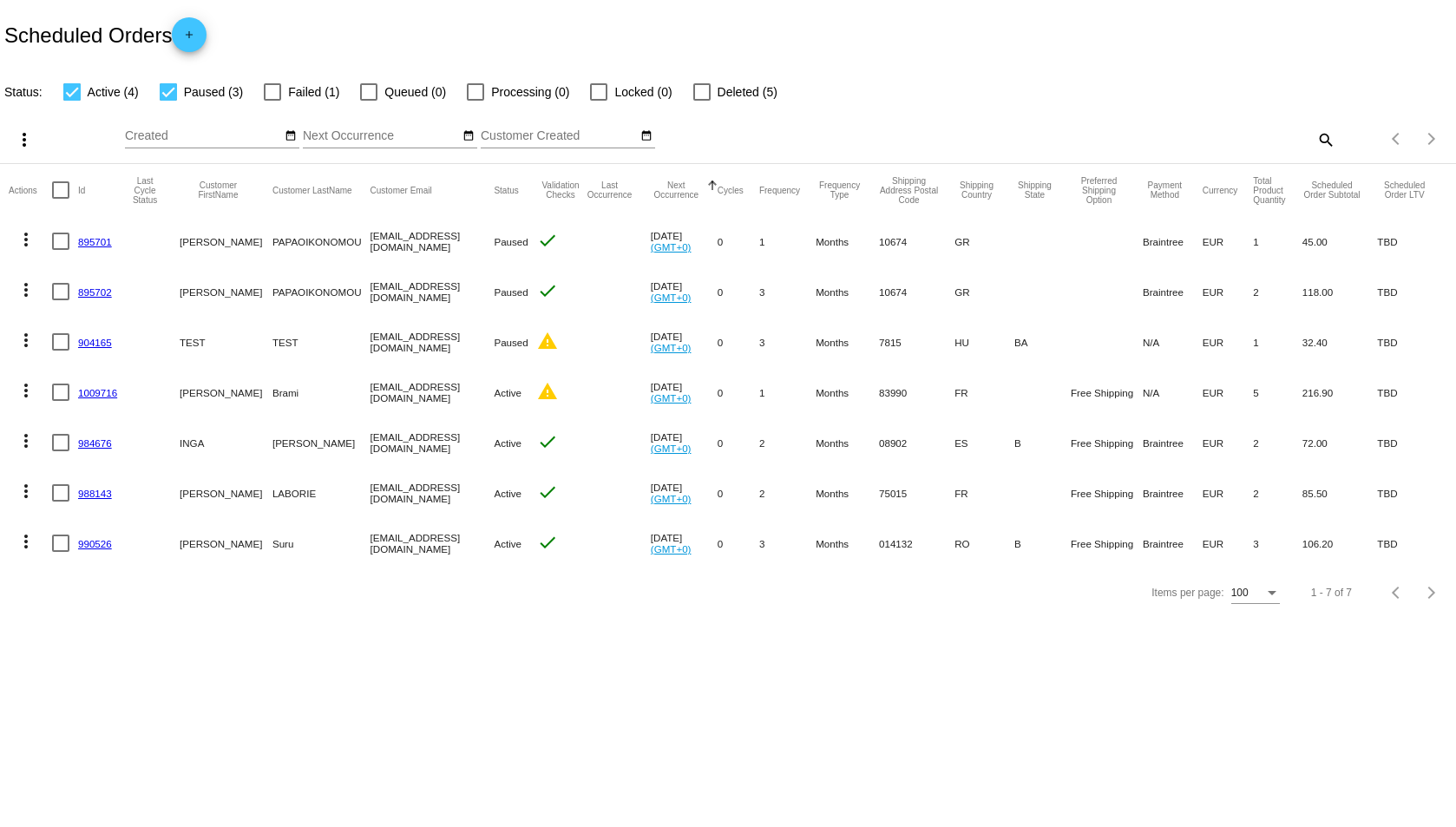
click at [169, 93] on div at bounding box center [167, 91] width 17 height 17
click at [168, 101] on input "Paused (3)" at bounding box center [167, 101] width 1 height 1
checkbox input "false"
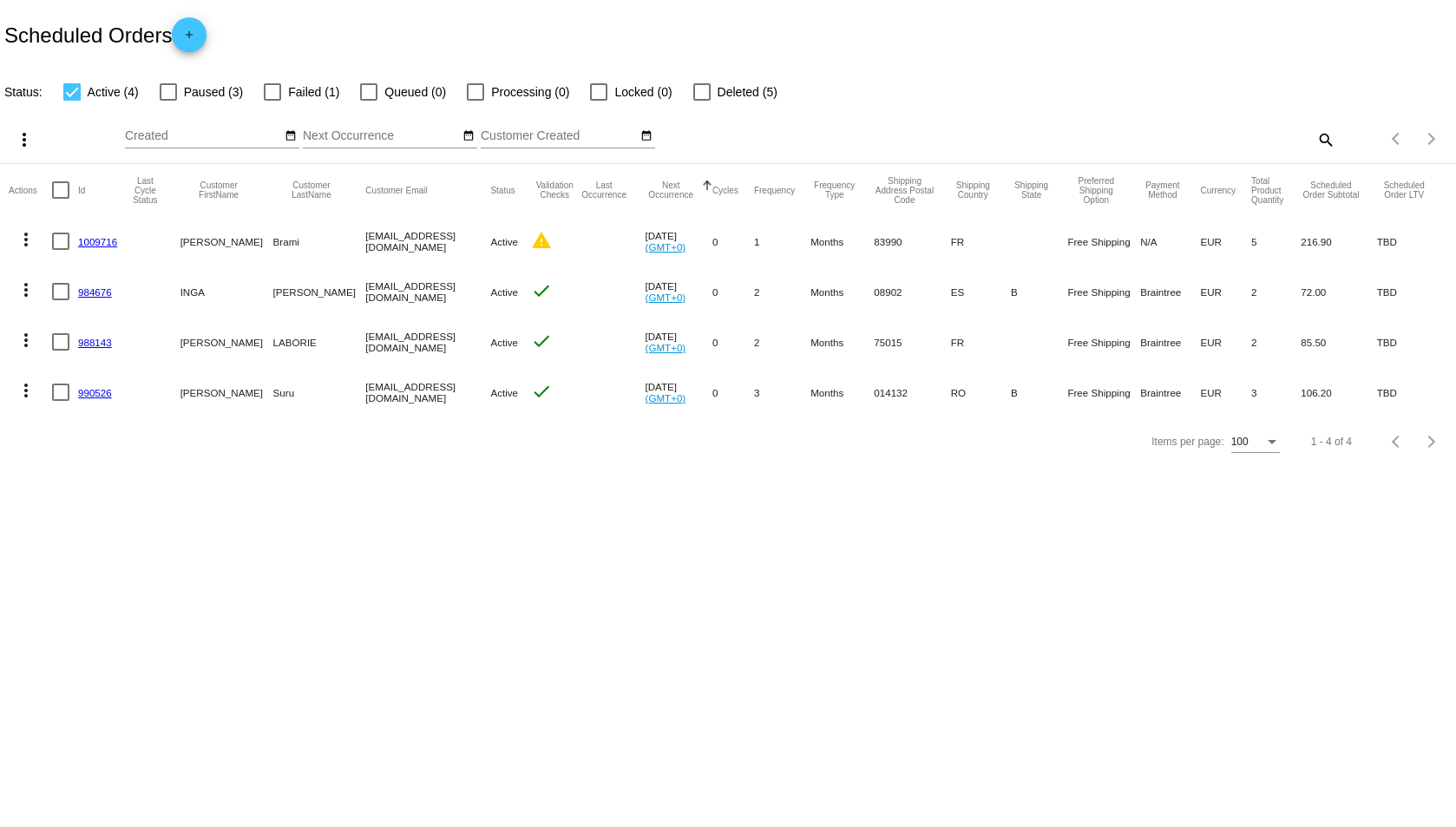
click at [24, 141] on mat-icon "more_vert" at bounding box center [23, 140] width 21 height 21
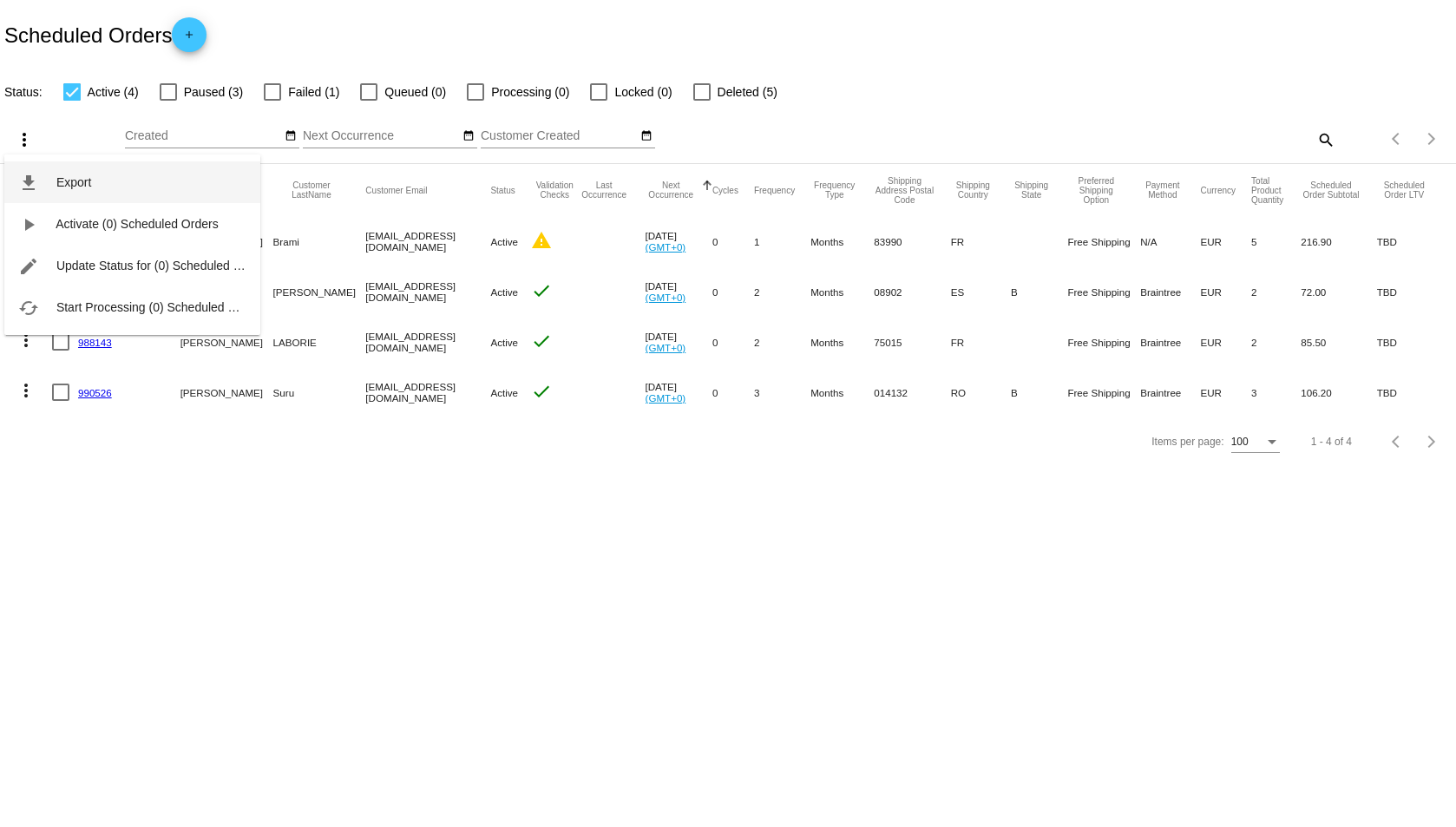
click at [96, 180] on button "file_download Export" at bounding box center [132, 182] width 256 height 41
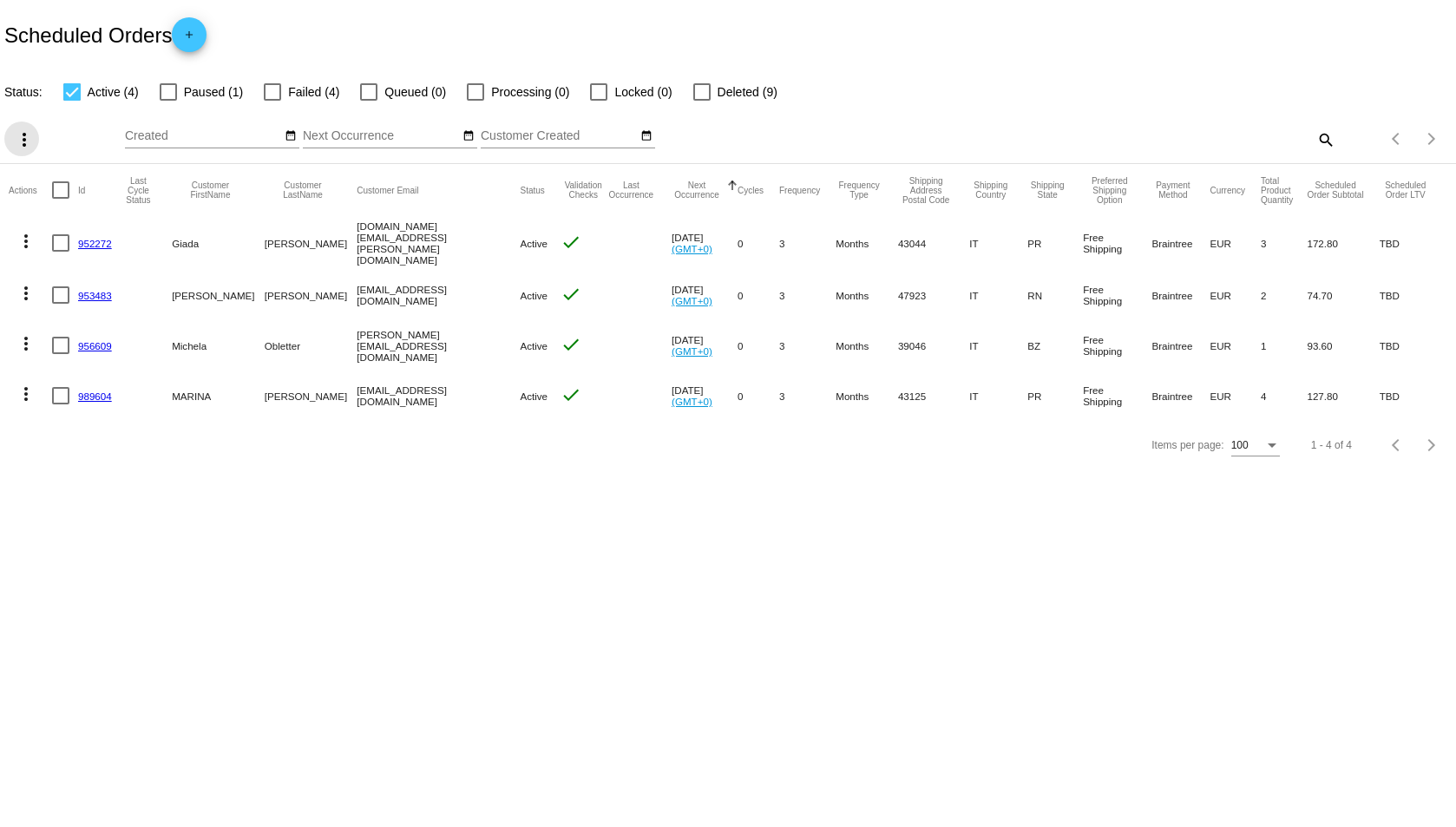
click at [18, 140] on mat-icon "more_vert" at bounding box center [23, 140] width 21 height 21
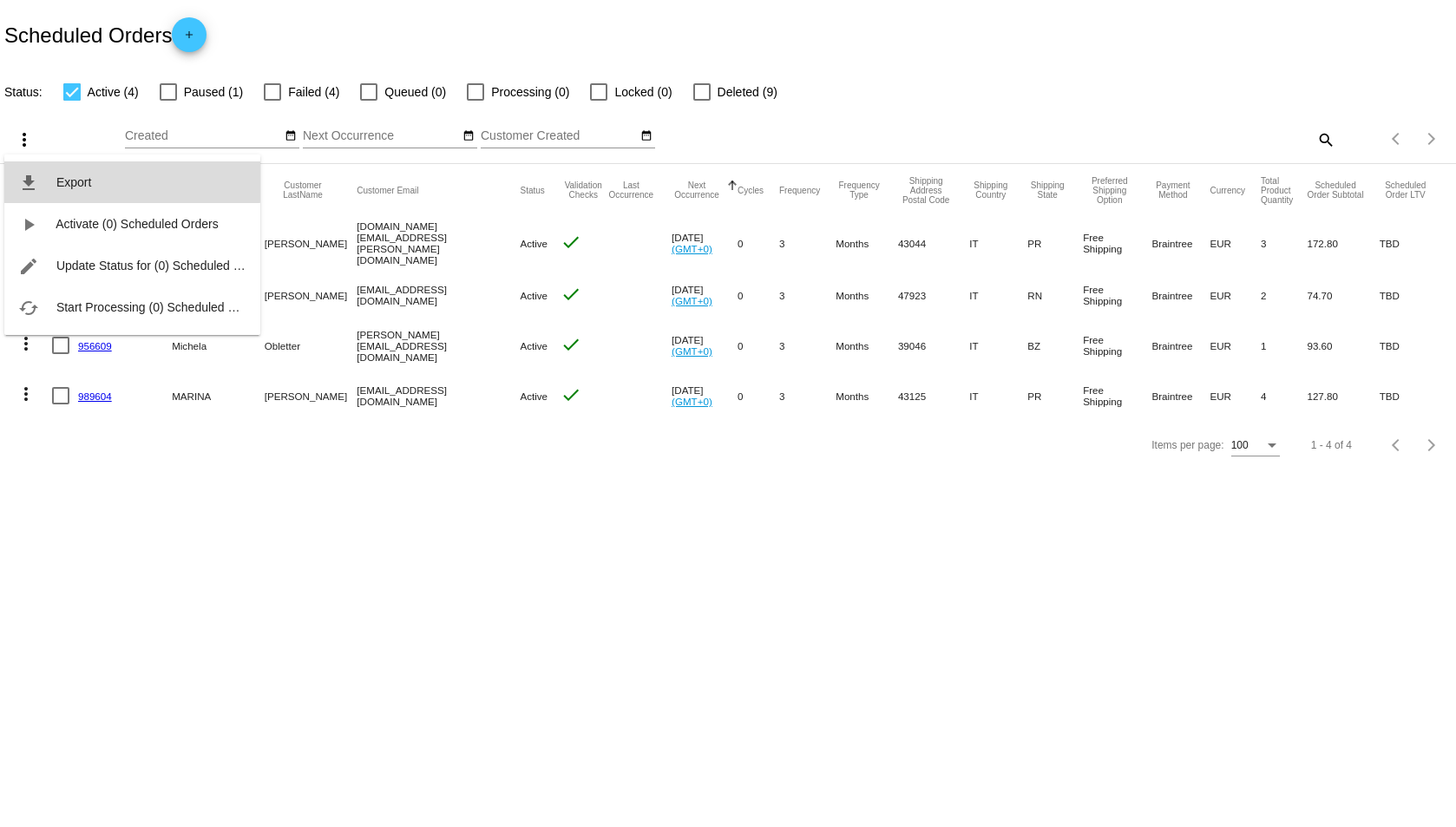
click at [92, 177] on button "file_download Export" at bounding box center [132, 182] width 256 height 41
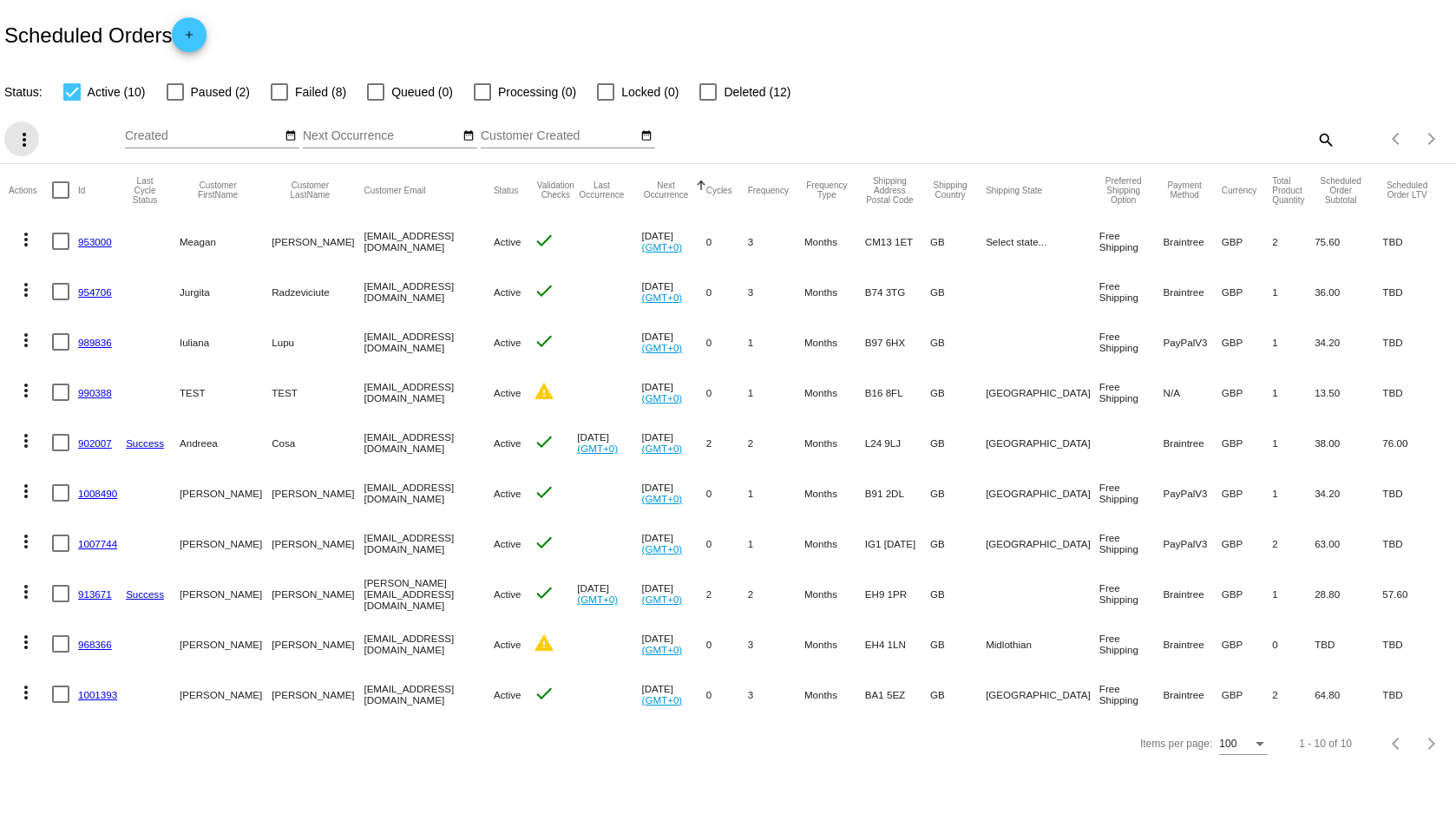
click at [27, 133] on mat-icon "more_vert" at bounding box center [23, 140] width 21 height 21
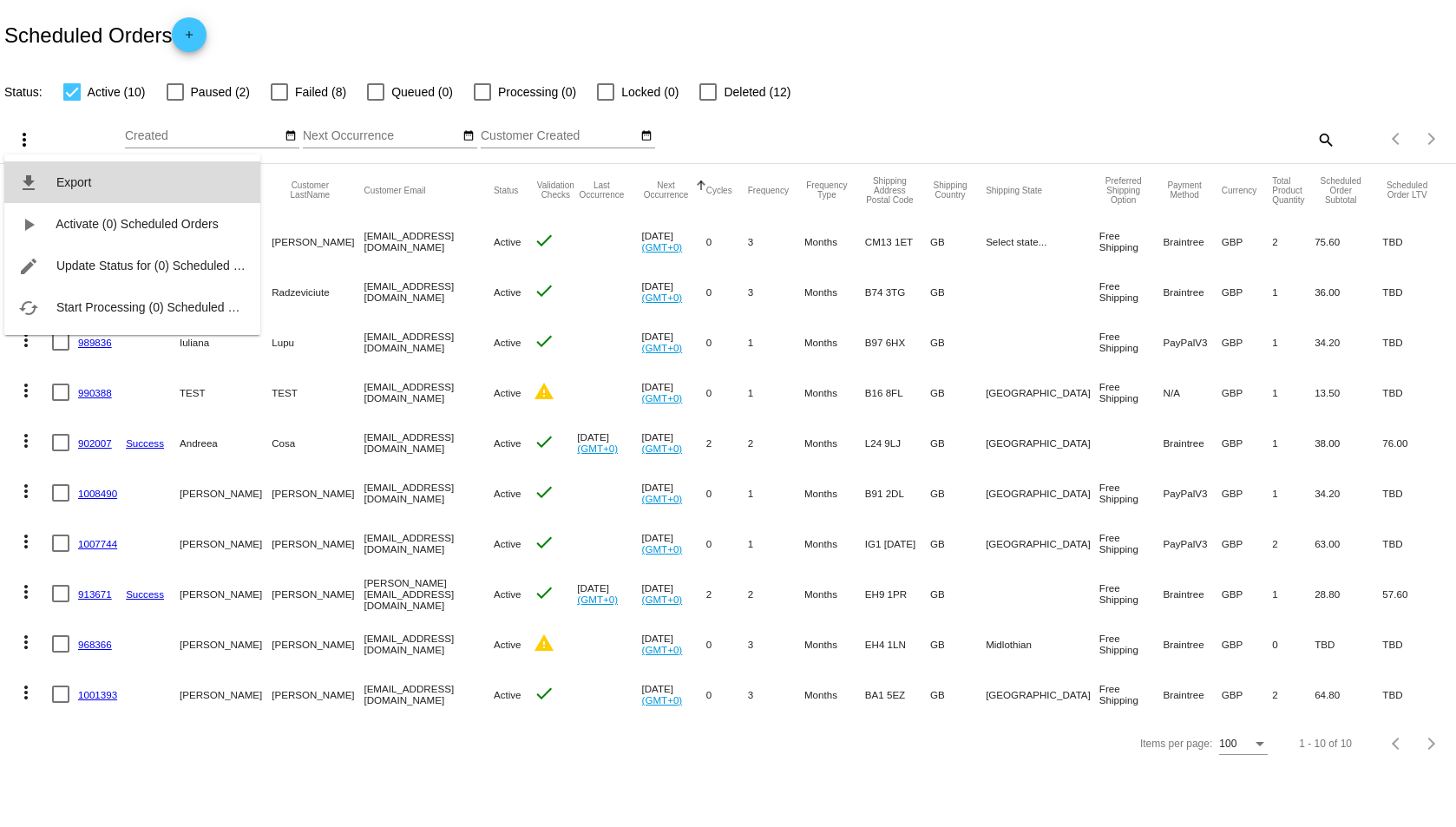
click at [104, 181] on button "file_download Export" at bounding box center [132, 182] width 256 height 41
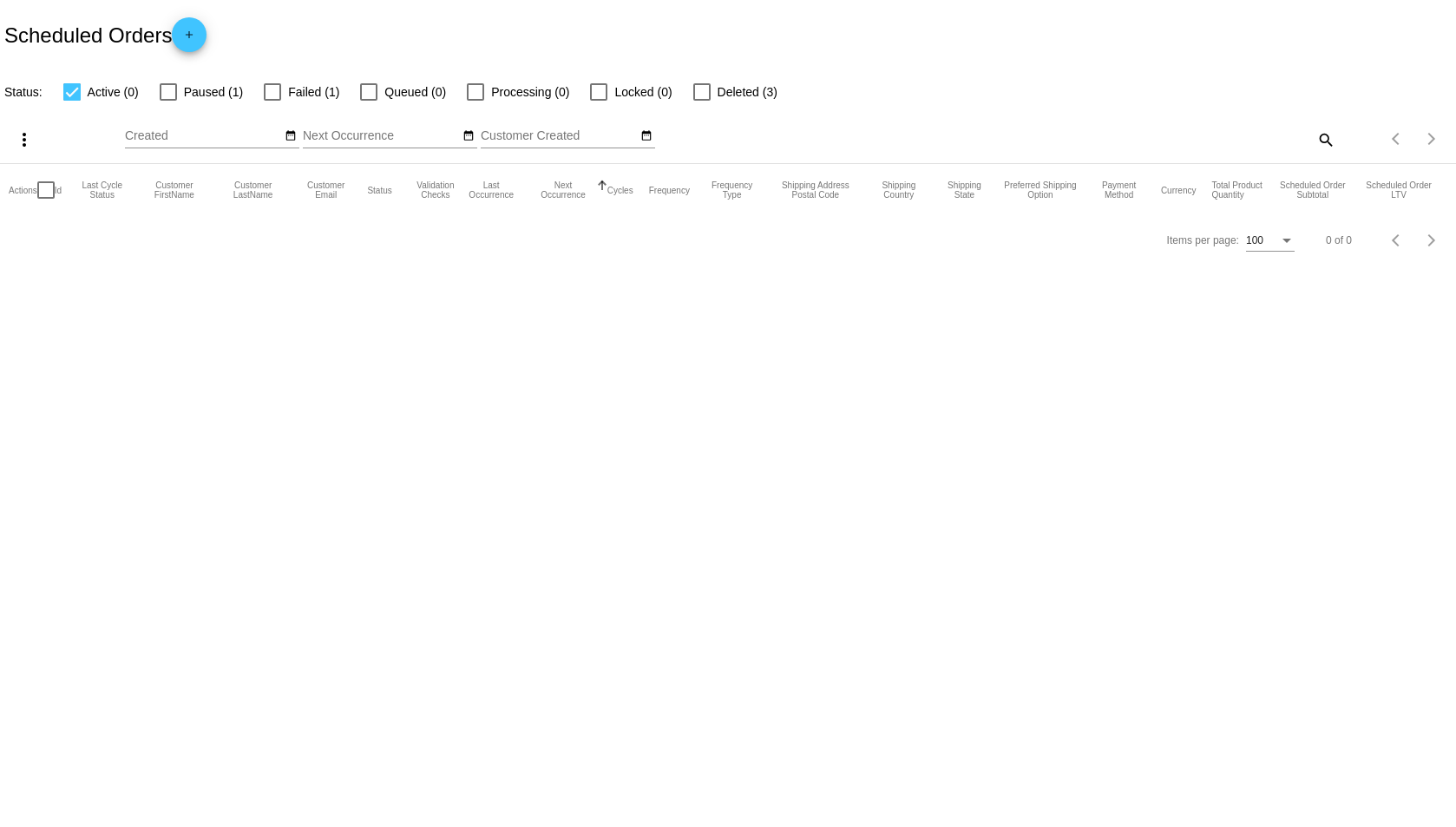
click at [166, 91] on div at bounding box center [167, 91] width 17 height 17
click at [167, 101] on input "Paused (1)" at bounding box center [167, 101] width 1 height 1
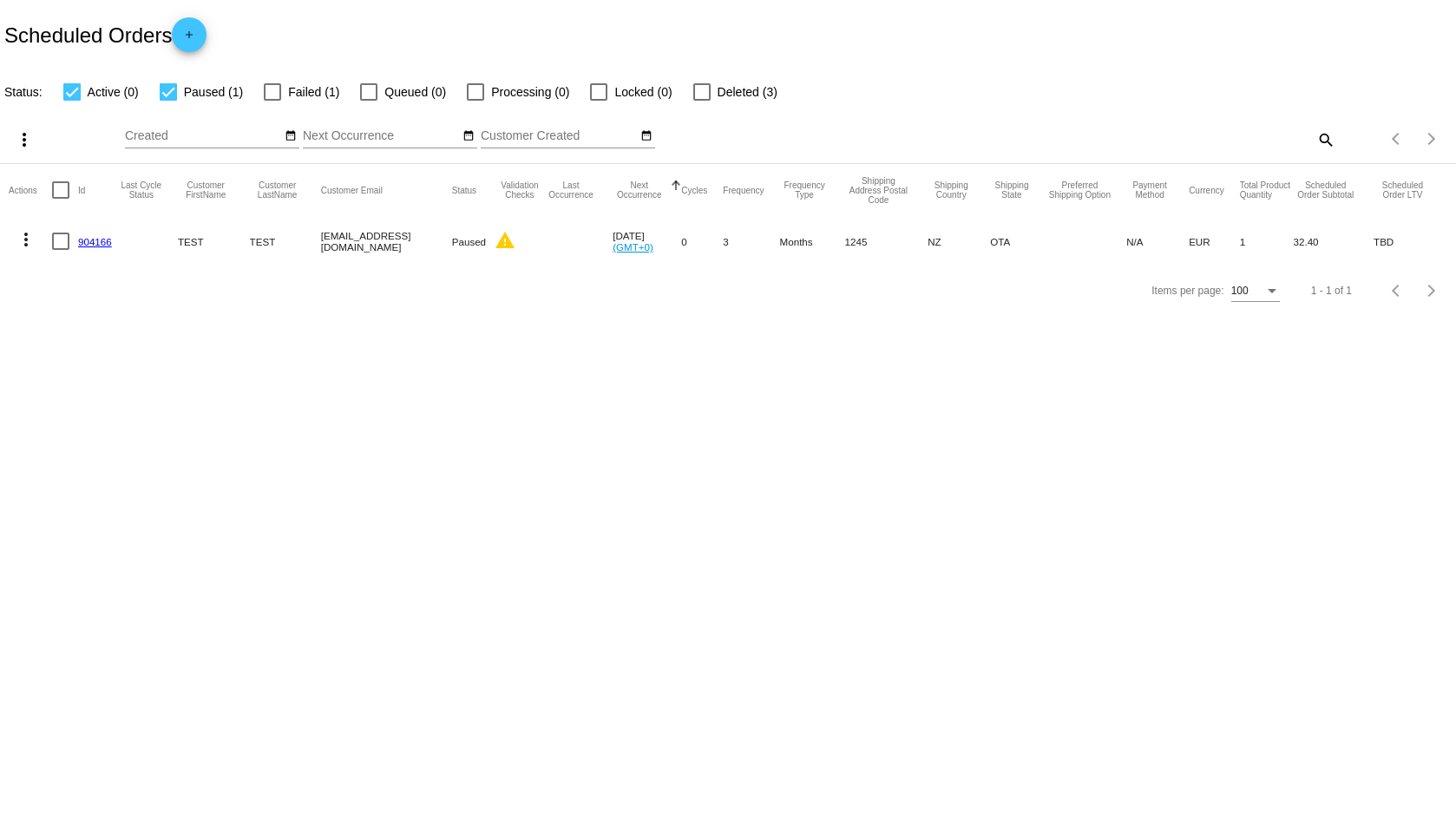
click at [166, 91] on div at bounding box center [167, 91] width 17 height 17
click at [167, 101] on input "Paused (1)" at bounding box center [167, 101] width 1 height 1
checkbox input "false"
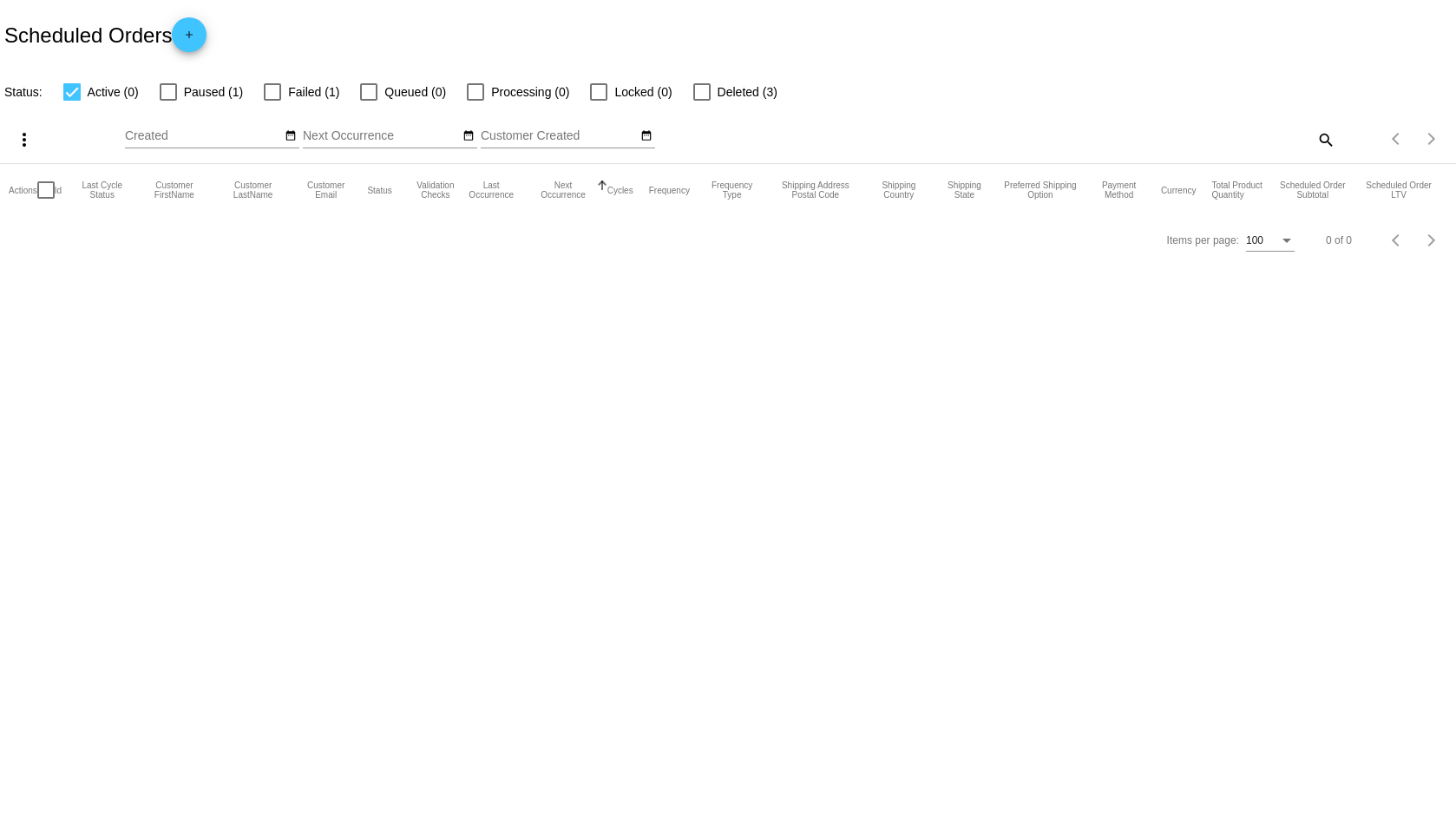
click at [72, 86] on div at bounding box center [71, 91] width 17 height 17
click at [72, 101] on input "Active (0)" at bounding box center [71, 101] width 1 height 1
checkbox input "false"
